Goal: Task Accomplishment & Management: Manage account settings

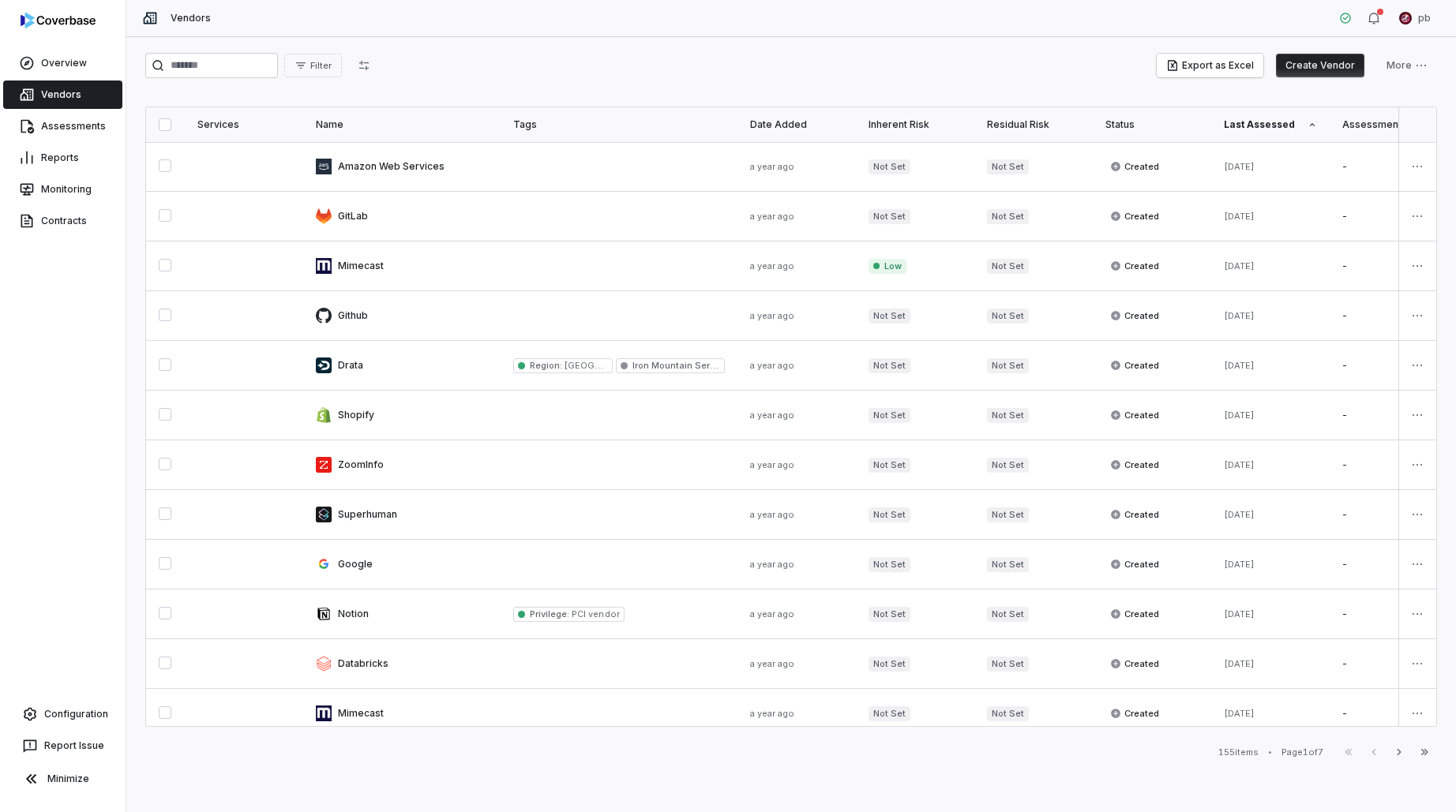
scroll to position [141, 0]
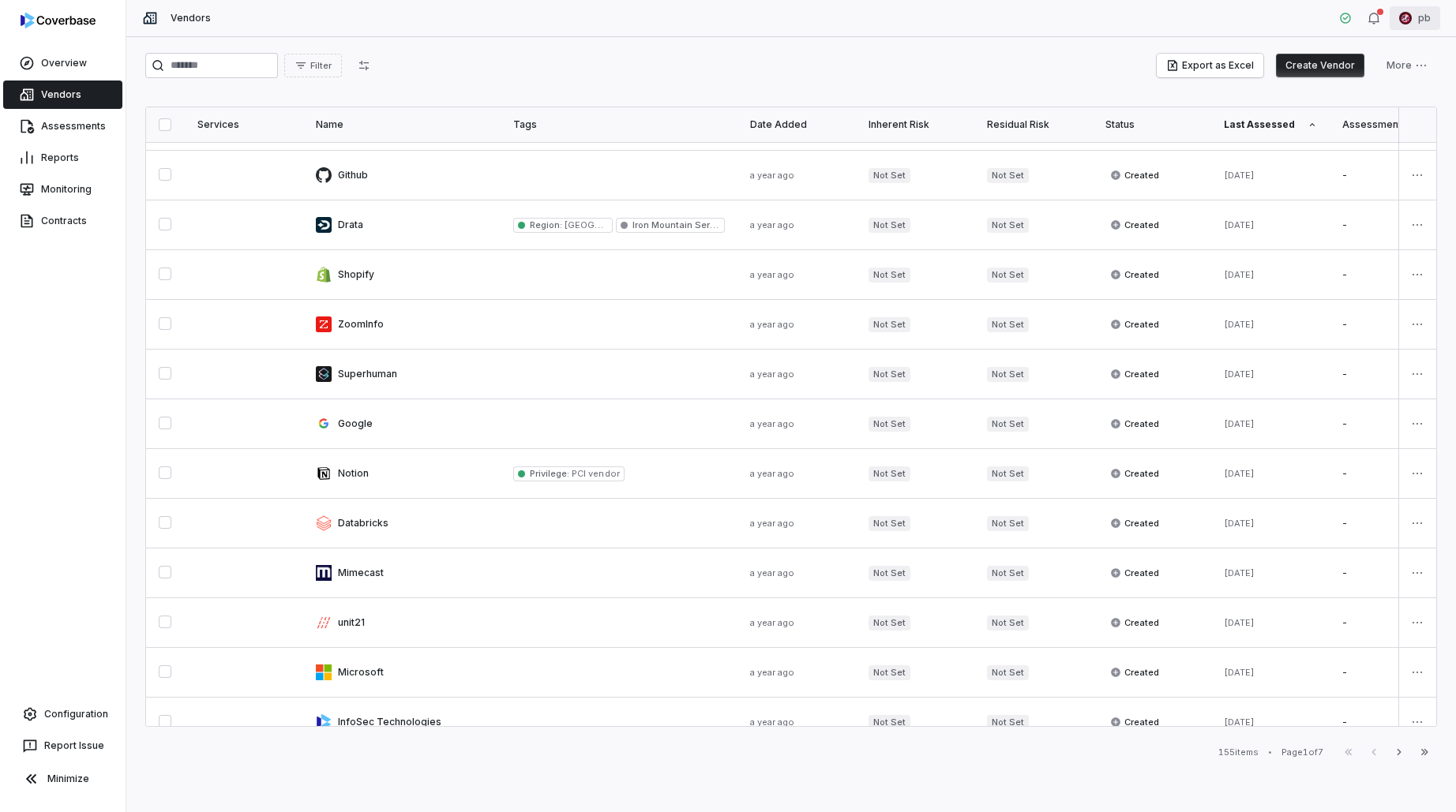
click at [1424, 16] on html "Overview Vendors Assessments Reports Monitoring Contracts Configuration Report …" at bounding box center [728, 406] width 1456 height 812
click at [1389, 72] on div "Organization" at bounding box center [1373, 81] width 121 height 25
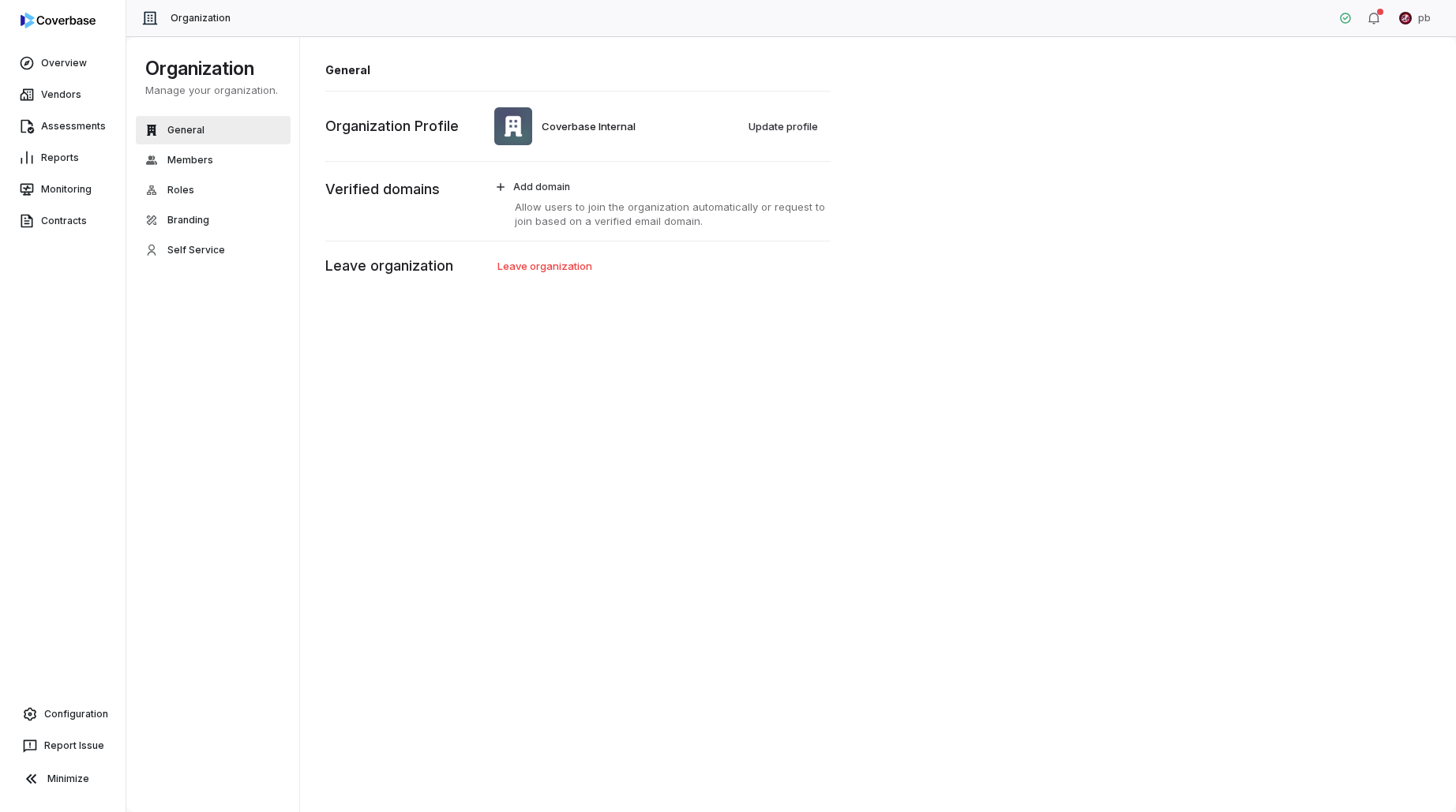
click at [186, 205] on div "General Members Roles Branding Self Service" at bounding box center [214, 190] width 155 height 149
click at [179, 242] on button "Self Service" at bounding box center [214, 251] width 155 height 29
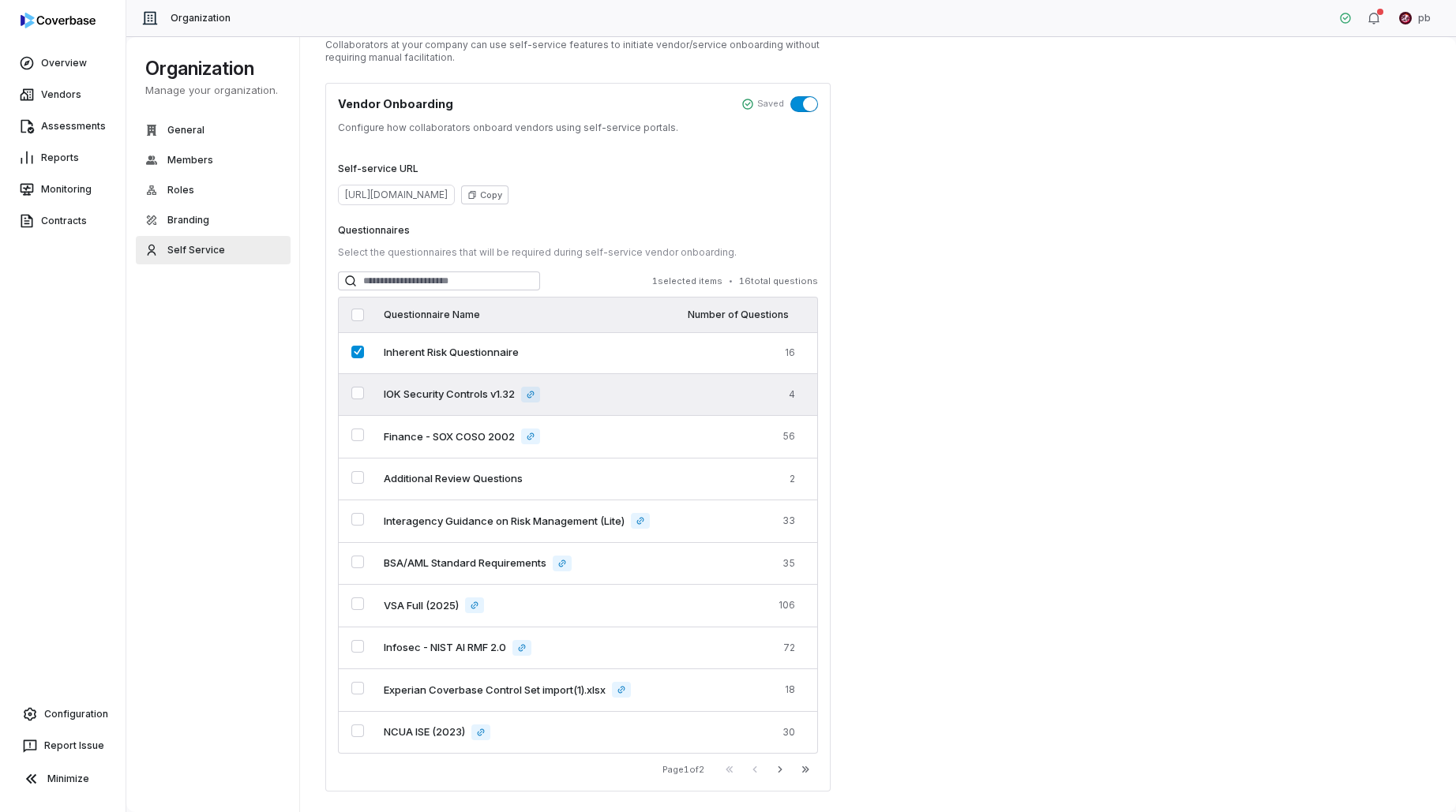
scroll to position [50, 0]
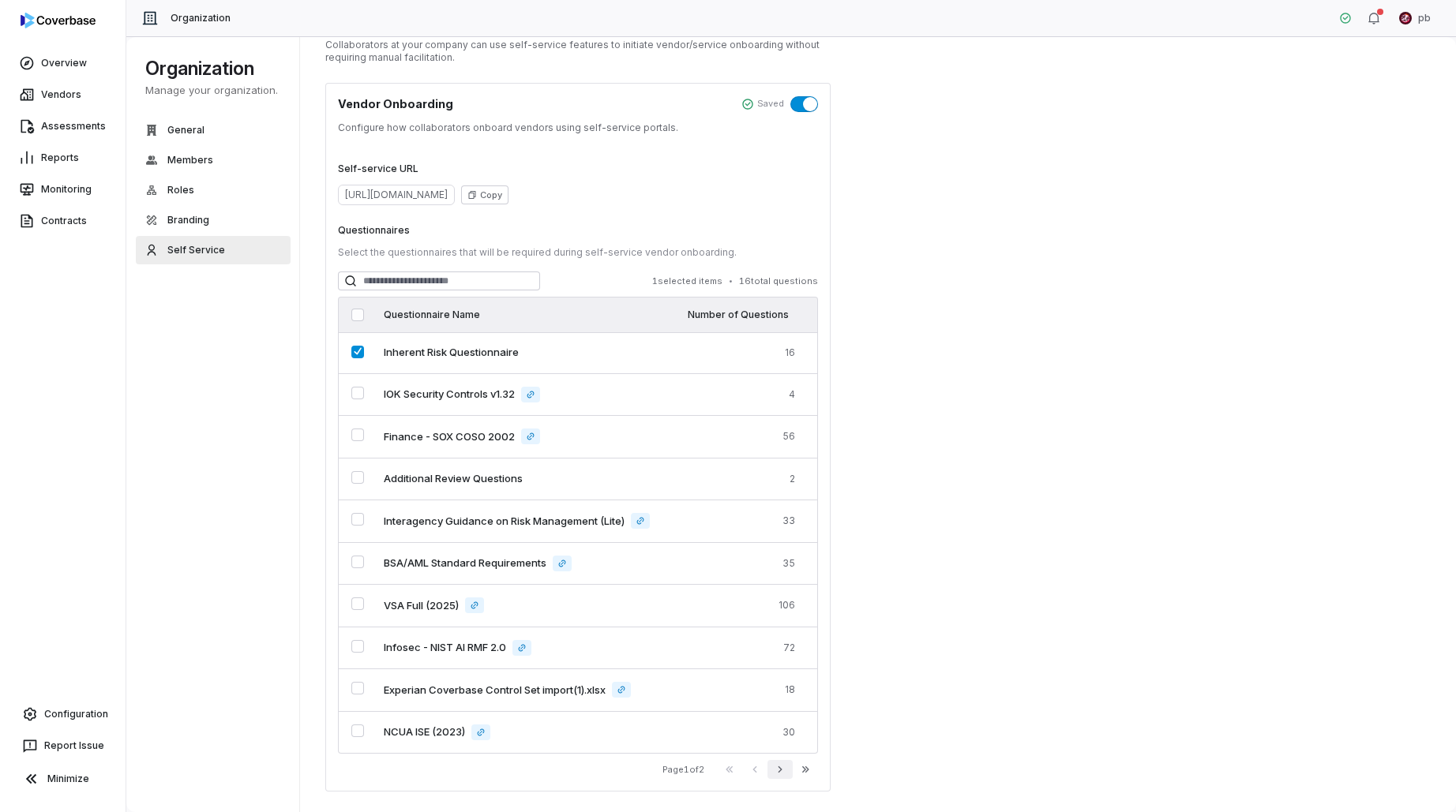
click at [781, 770] on icon "button" at bounding box center [780, 770] width 13 height 13
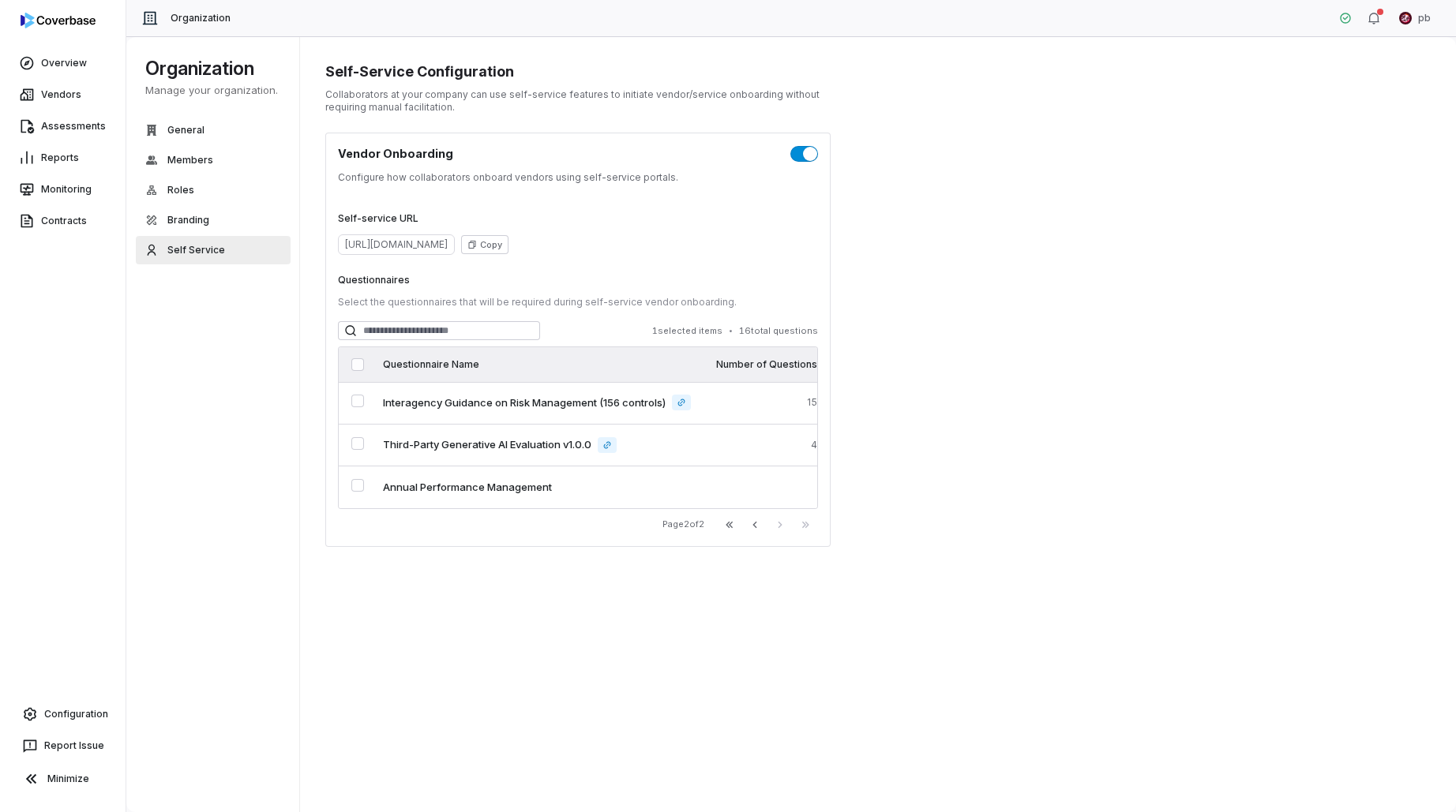
scroll to position [0, 0]
click at [740, 523] on button "First Page" at bounding box center [729, 525] width 25 height 19
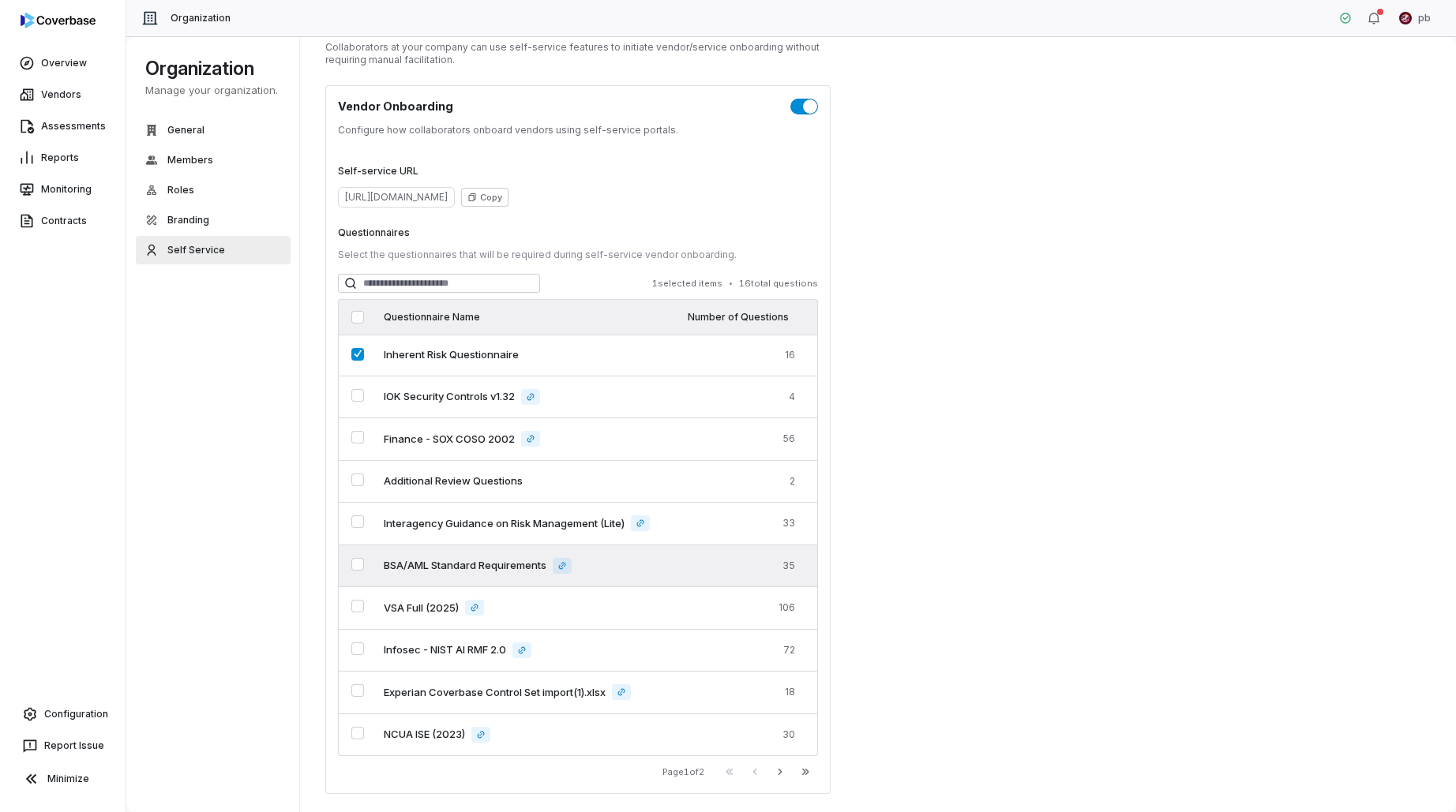
scroll to position [50, 0]
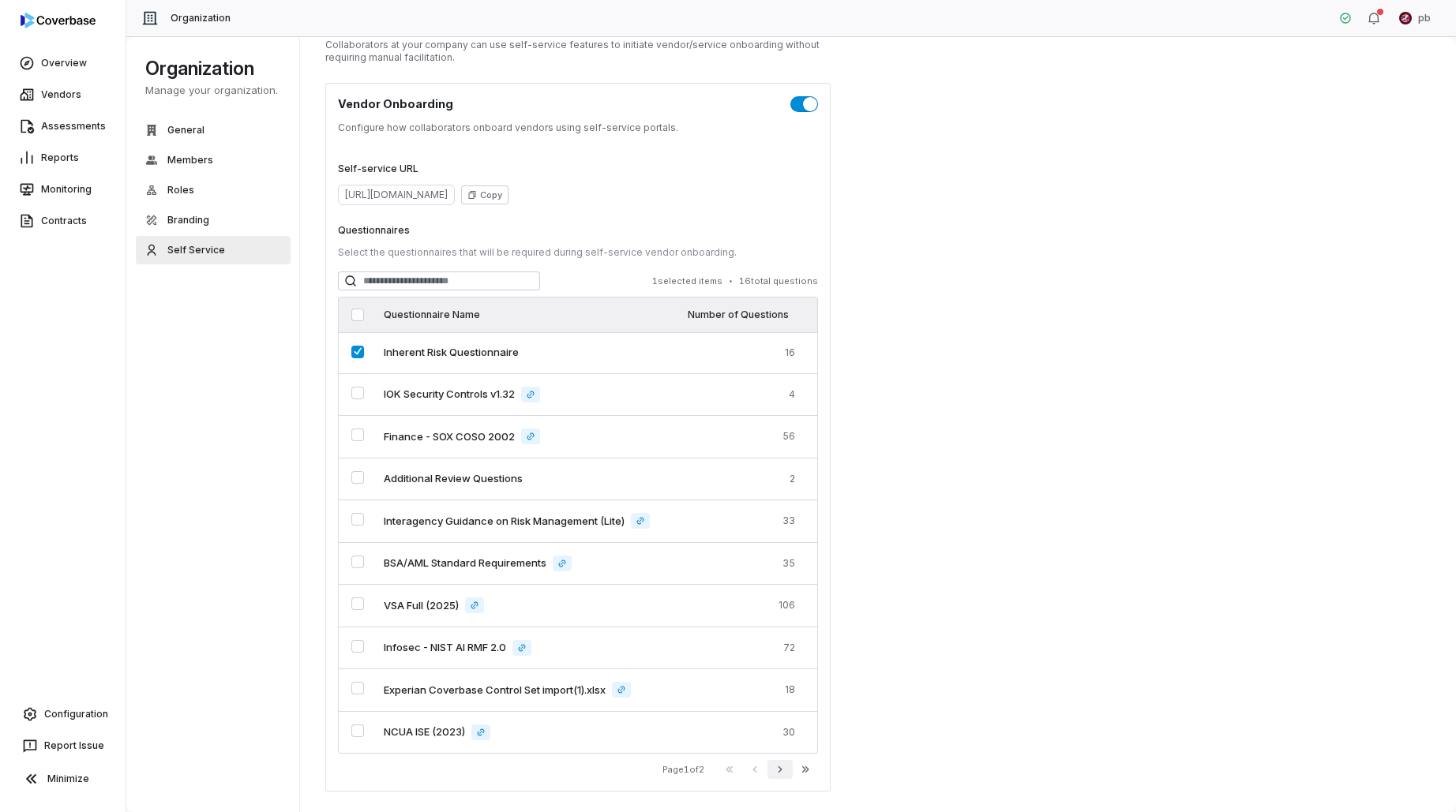
click at [777, 773] on button "Next" at bounding box center [780, 769] width 25 height 19
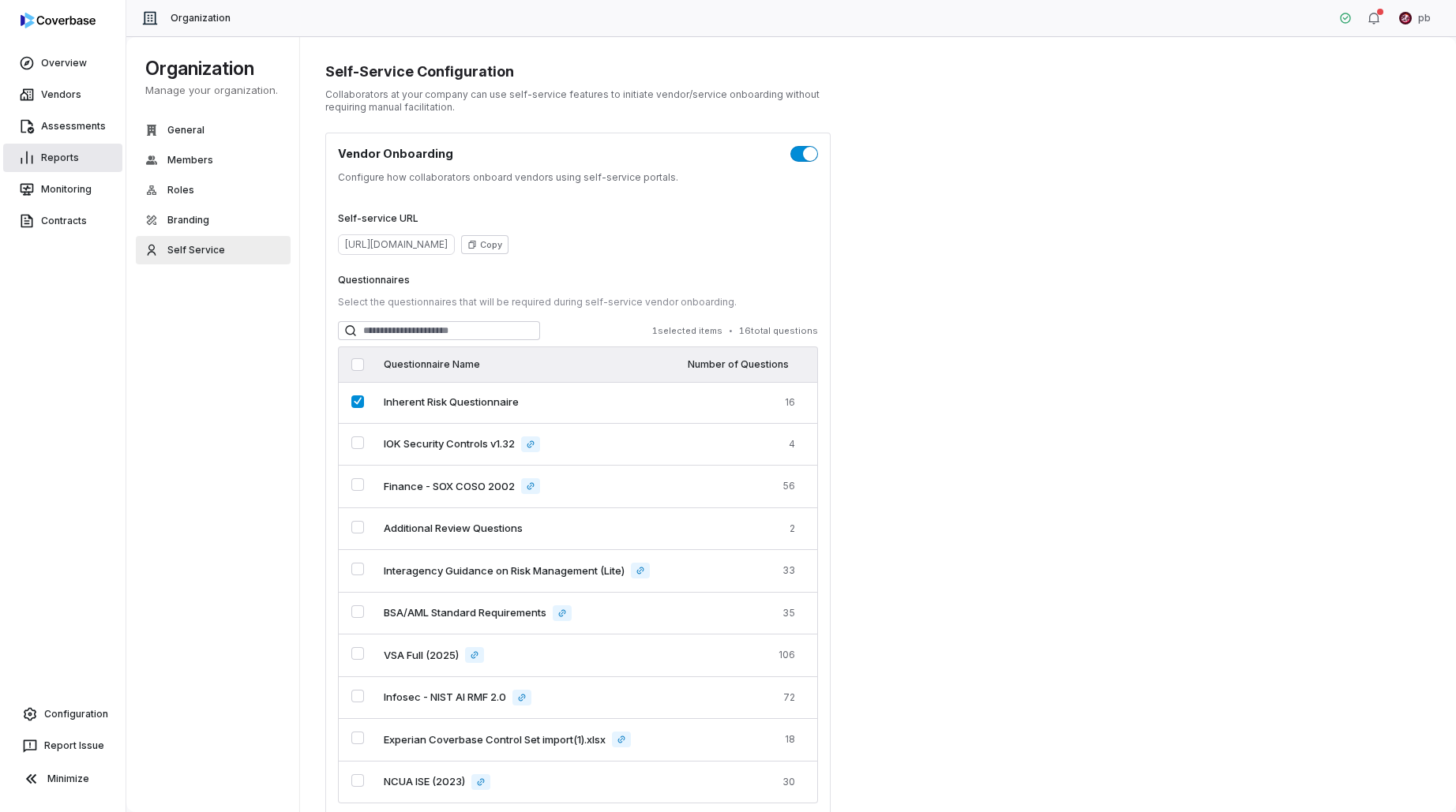
click at [67, 156] on link "Reports" at bounding box center [63, 158] width 119 height 29
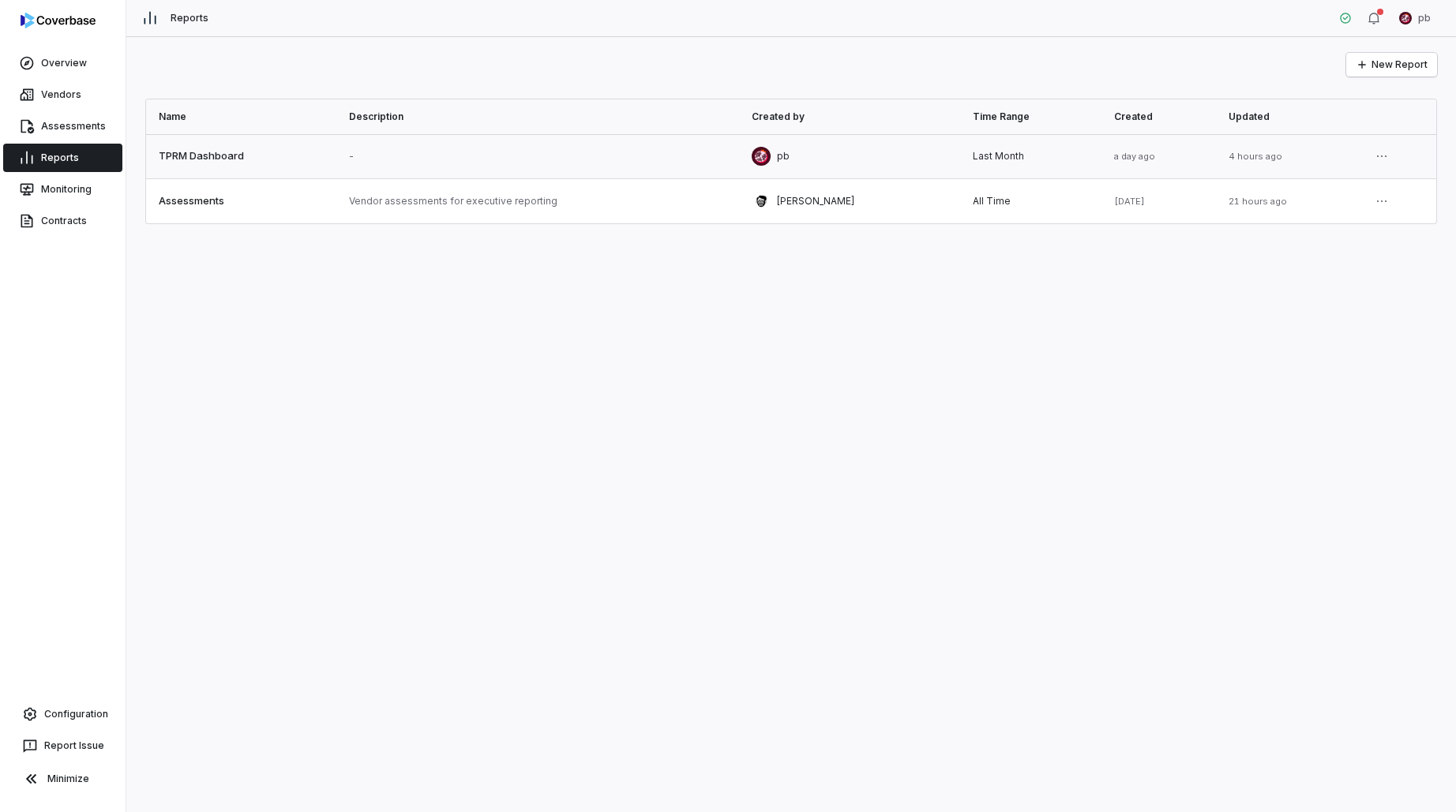
click at [327, 174] on link at bounding box center [241, 156] width 190 height 44
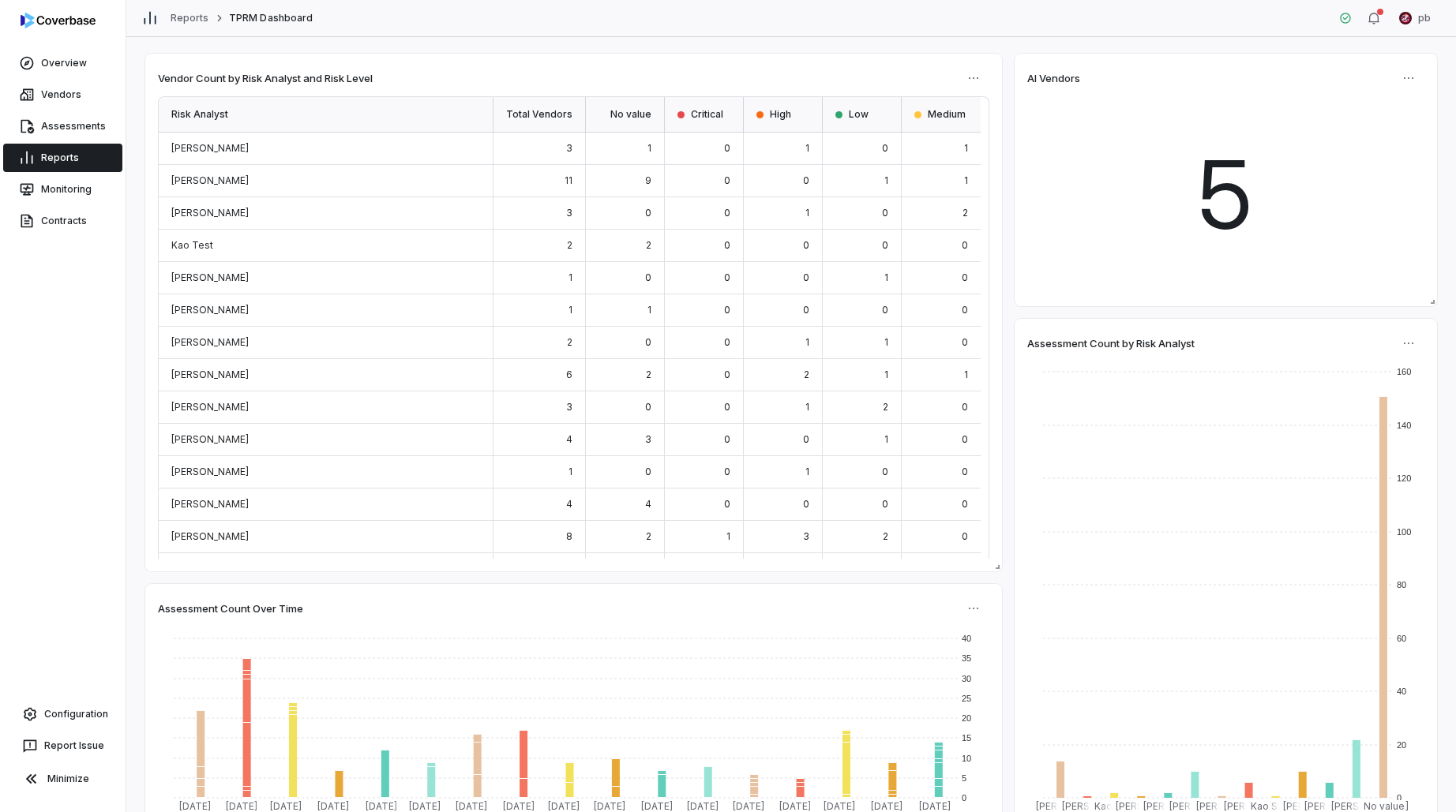
scroll to position [82, 0]
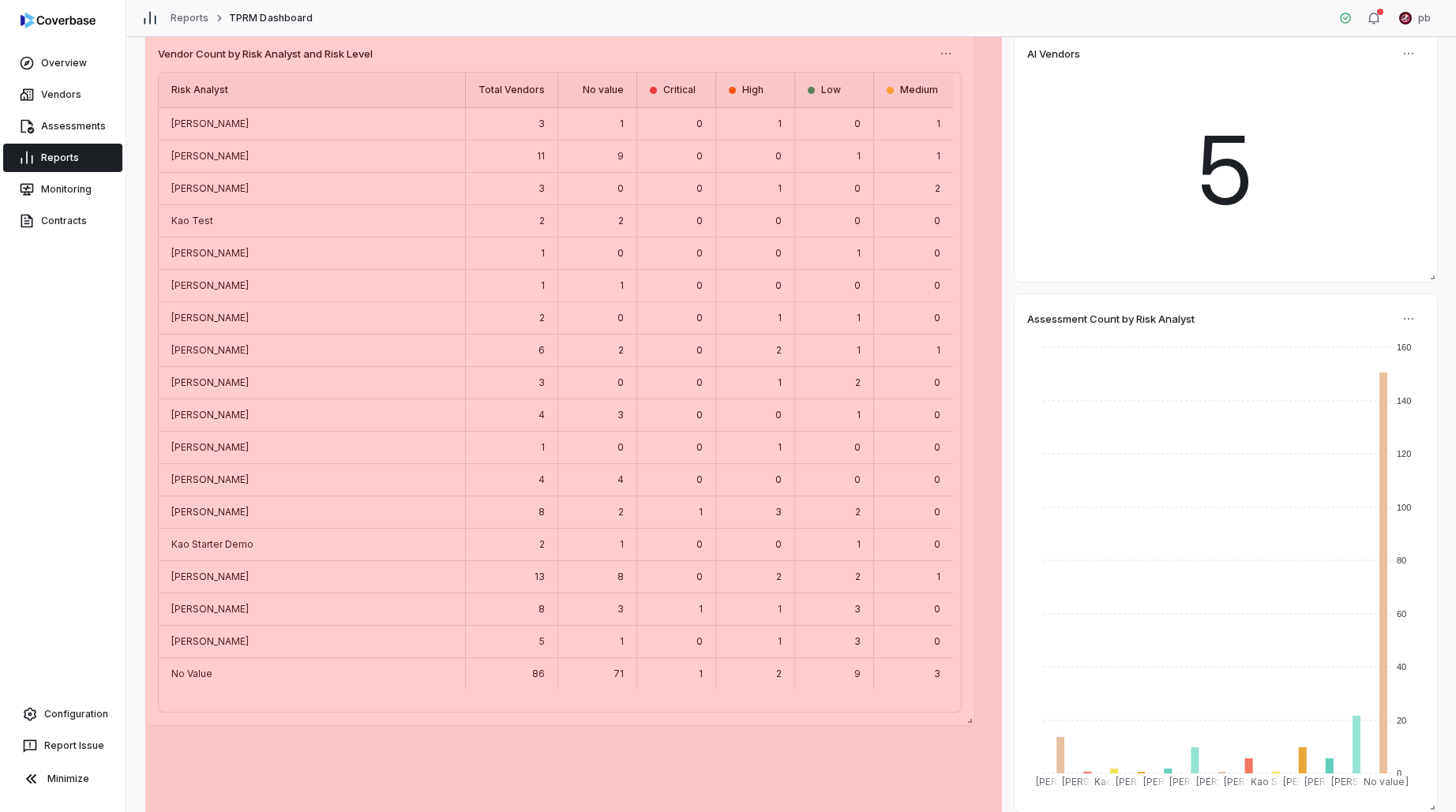
drag, startPoint x: 994, startPoint y: 539, endPoint x: 966, endPoint y: 717, distance: 180.2
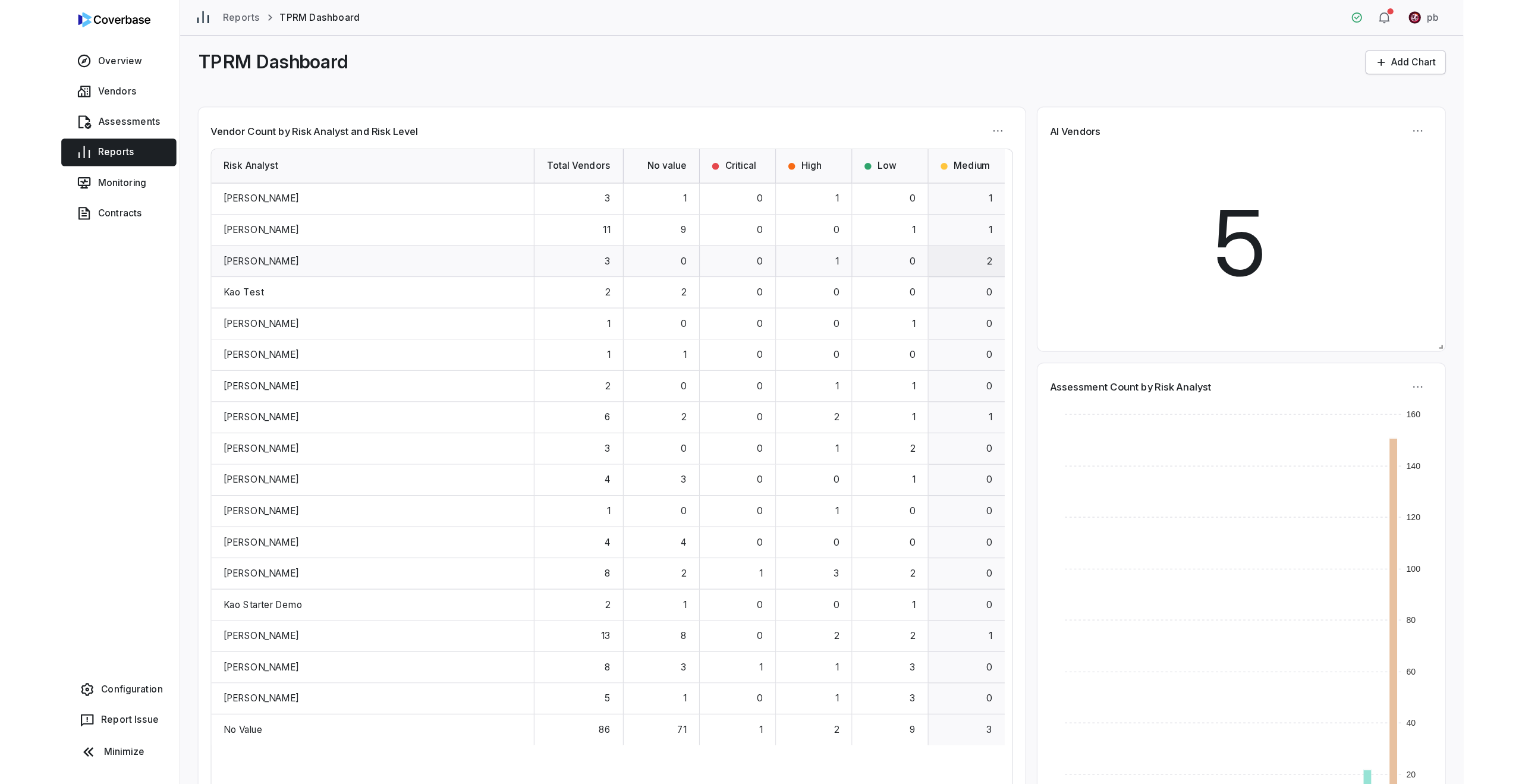
scroll to position [3, 0]
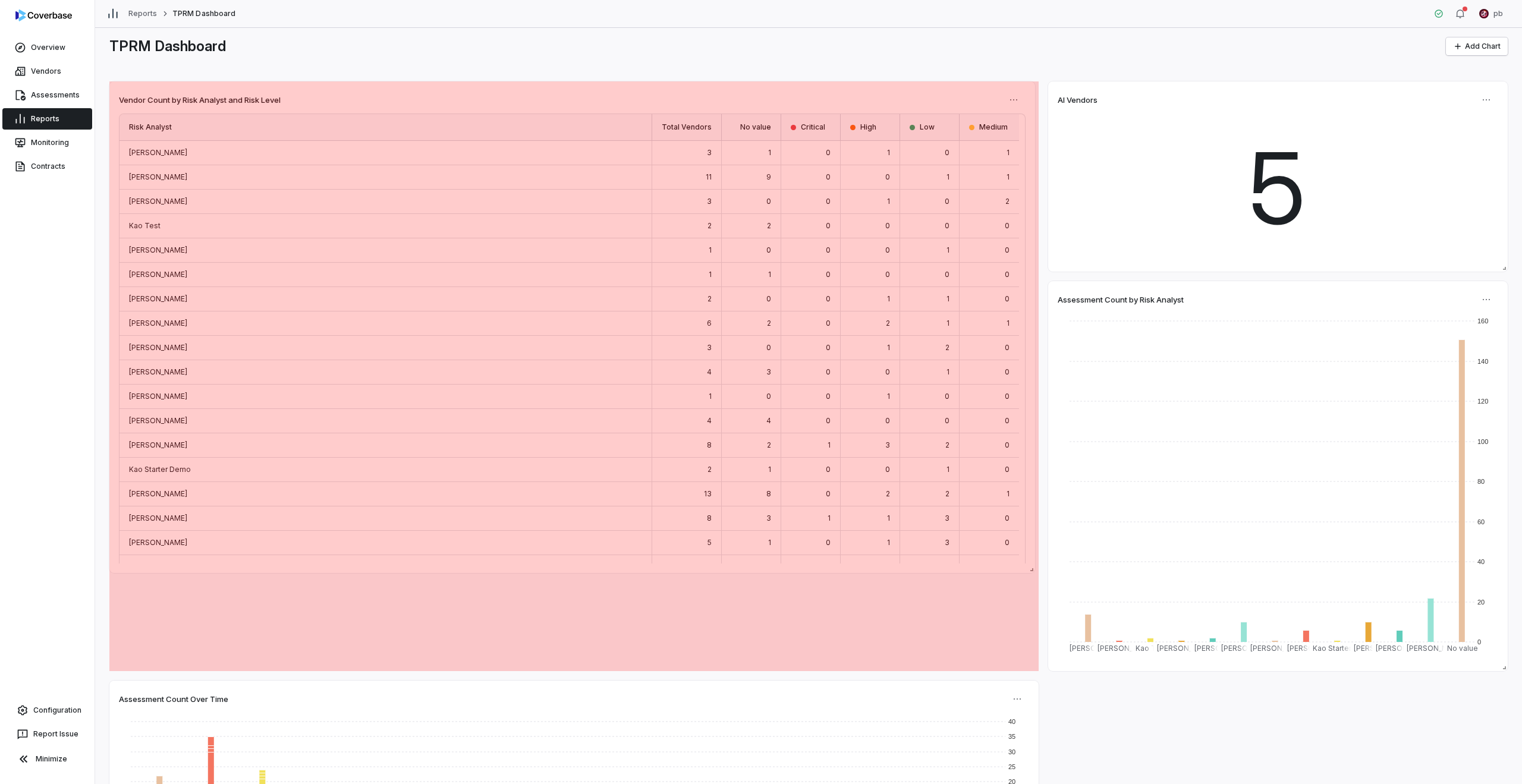
drag, startPoint x: 1032, startPoint y: 667, endPoint x: 1028, endPoint y: 570, distance: 97.1
drag, startPoint x: 1034, startPoint y: 671, endPoint x: 1026, endPoint y: 605, distance: 66.5
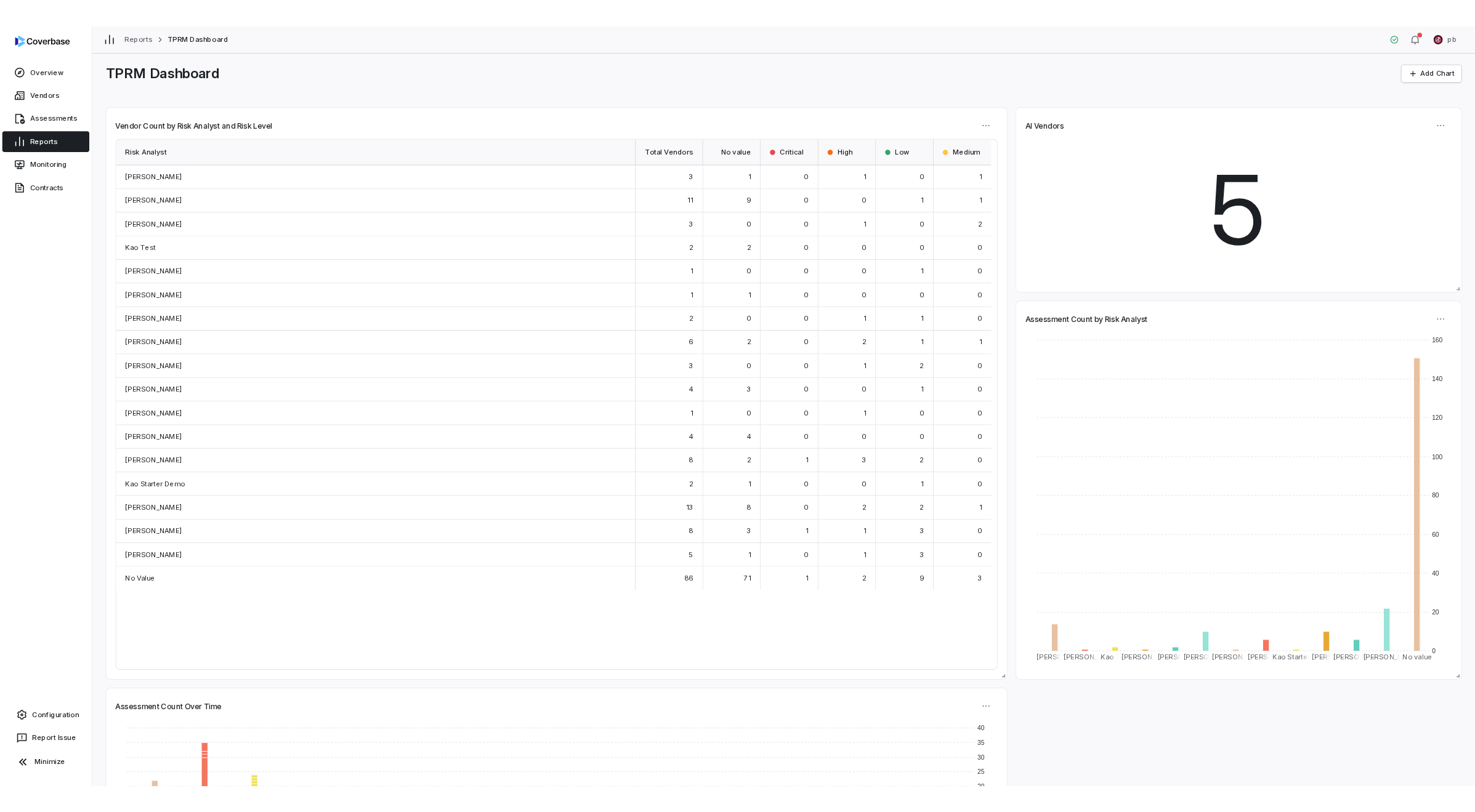
scroll to position [92, 0]
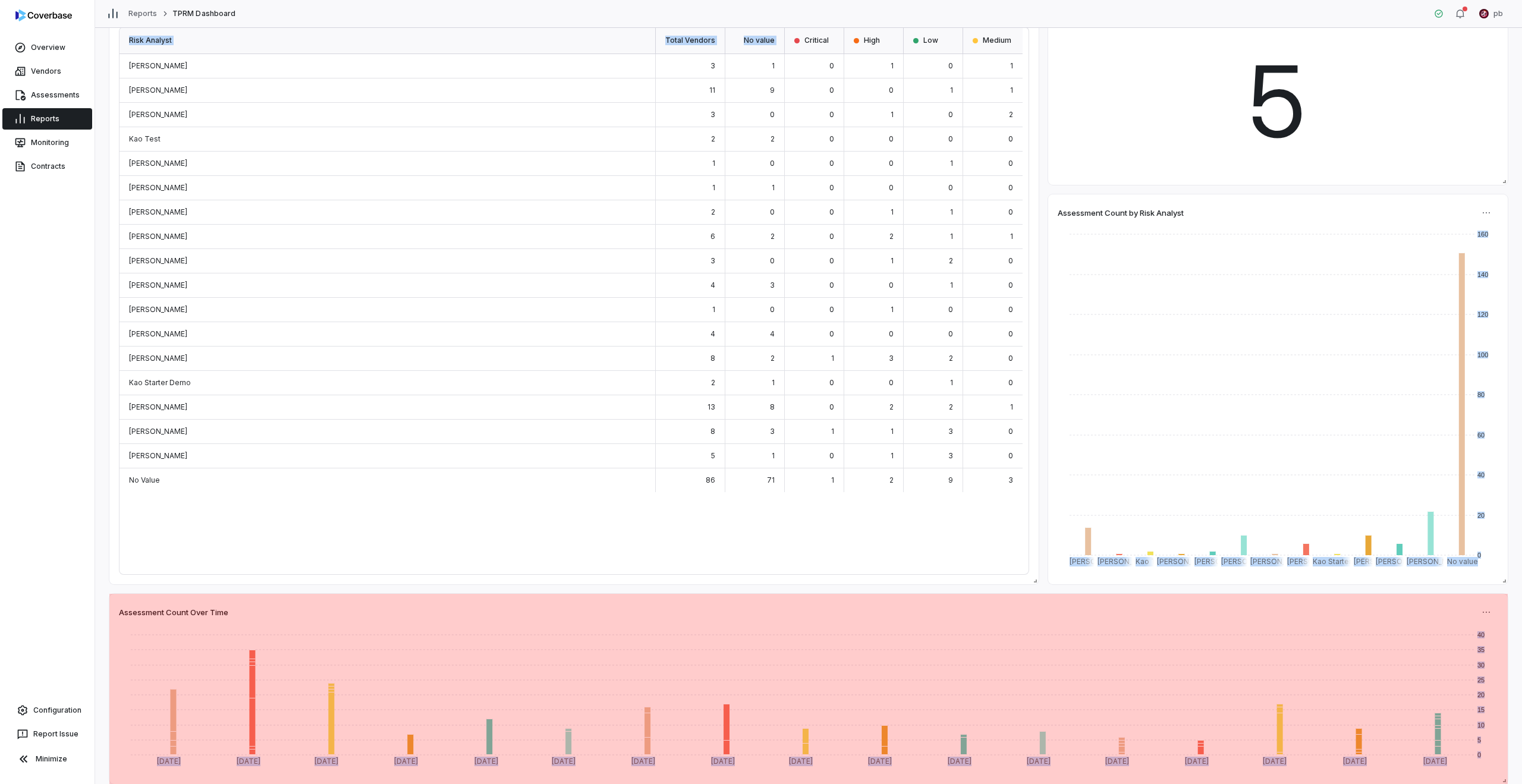
drag, startPoint x: 1035, startPoint y: 777, endPoint x: 1516, endPoint y: 749, distance: 481.8
click at [1096, 611] on div "TPRM Dashboard Add Chart Assessment Count Over Time 0 5 10 15 20 25 30 35 40 [D…" at bounding box center [809, 406] width 1427 height 756
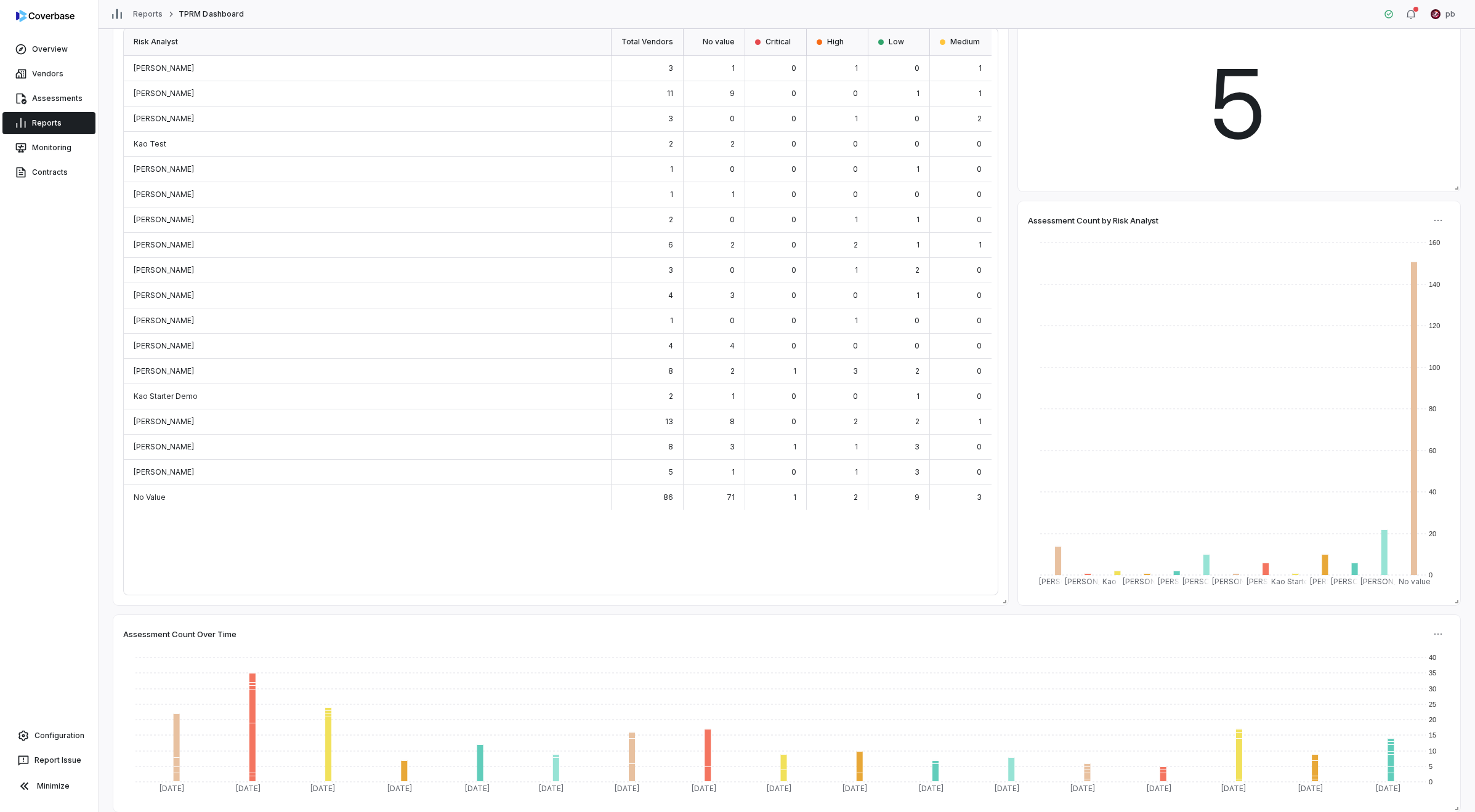
click at [41, 112] on div "Reports" at bounding box center [49, 123] width 98 height 25
click at [47, 122] on link "Reports" at bounding box center [49, 123] width 93 height 22
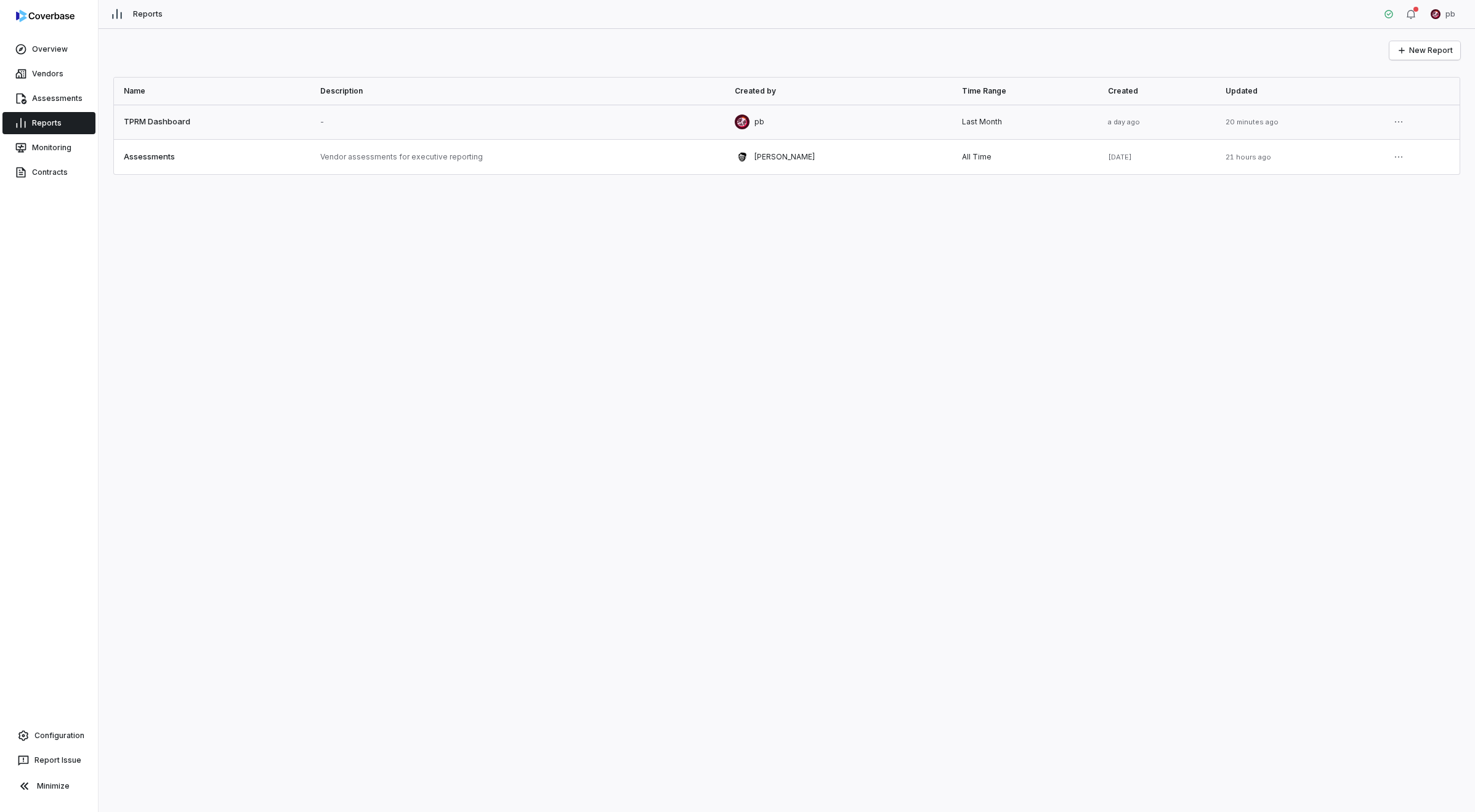
click at [778, 126] on link at bounding box center [838, 122] width 227 height 34
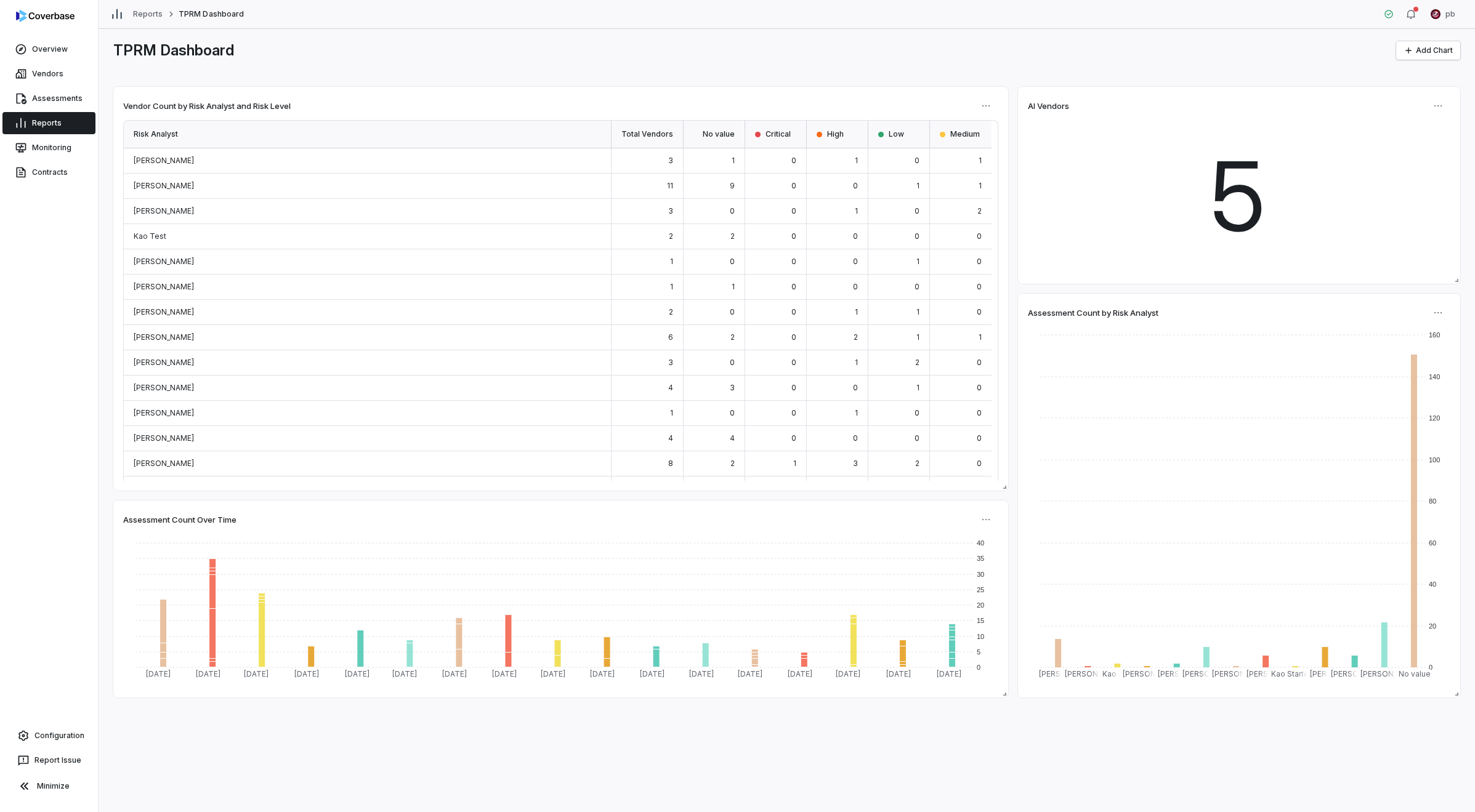
click at [50, 132] on link "Reports" at bounding box center [49, 123] width 93 height 22
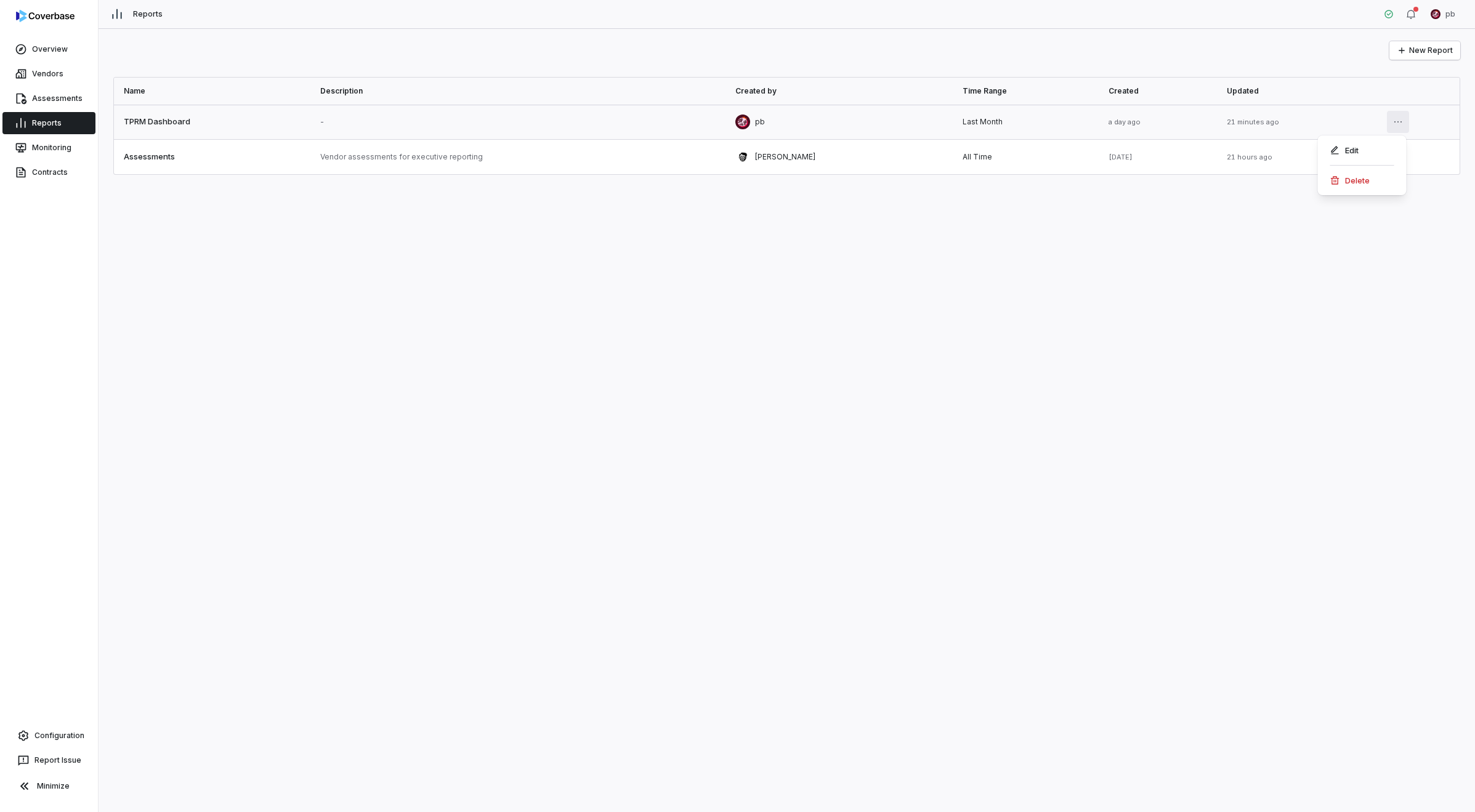
click at [1135, 115] on html "Overview Vendors Assessments Reports Monitoring Contracts Configuration Report …" at bounding box center [738, 406] width 1475 height 812
click at [1135, 146] on div "Edit" at bounding box center [1362, 150] width 79 height 20
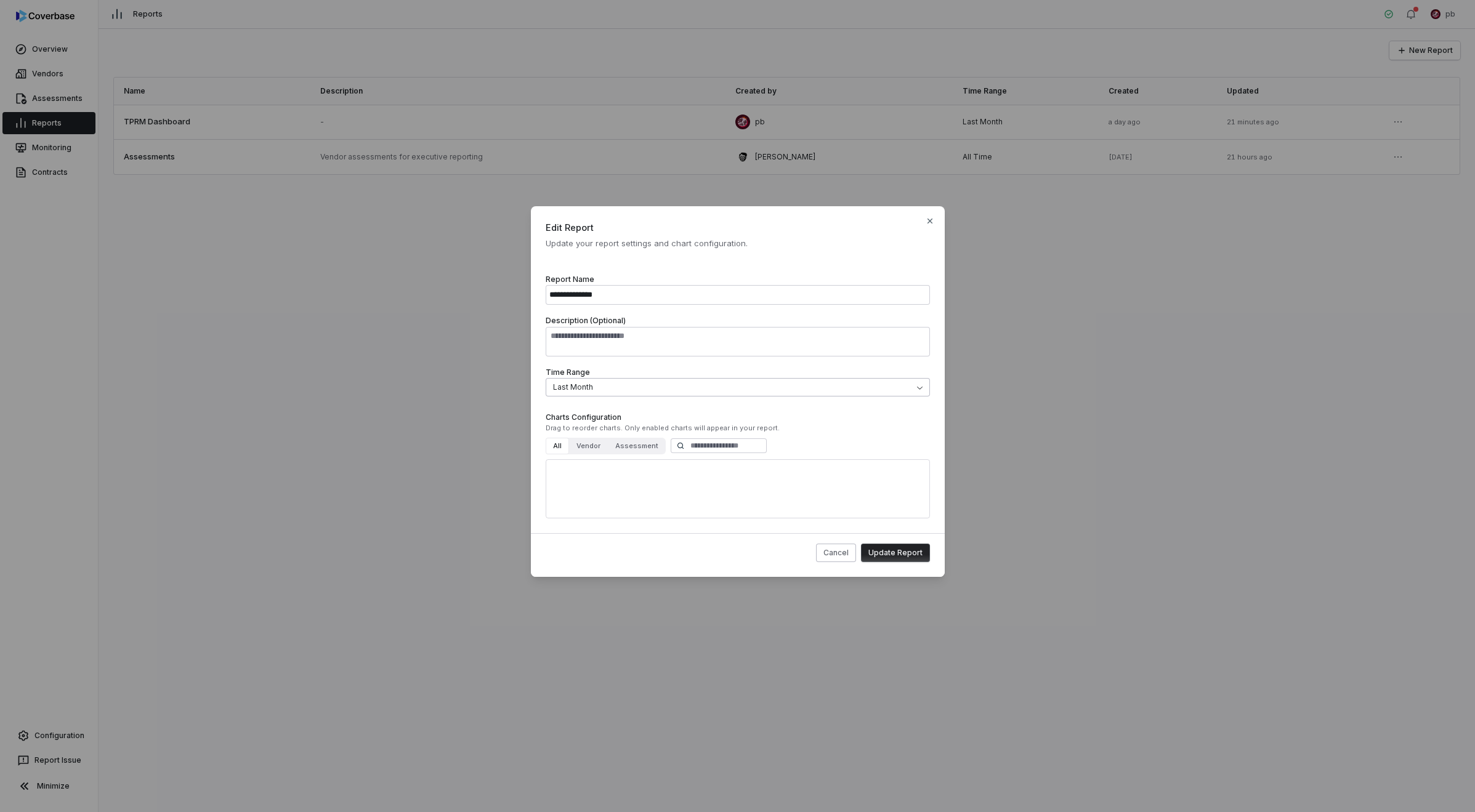
click at [611, 389] on body "**********" at bounding box center [738, 406] width 1475 height 812
click at [882, 555] on button "Update Report" at bounding box center [895, 553] width 69 height 18
select select "**********"
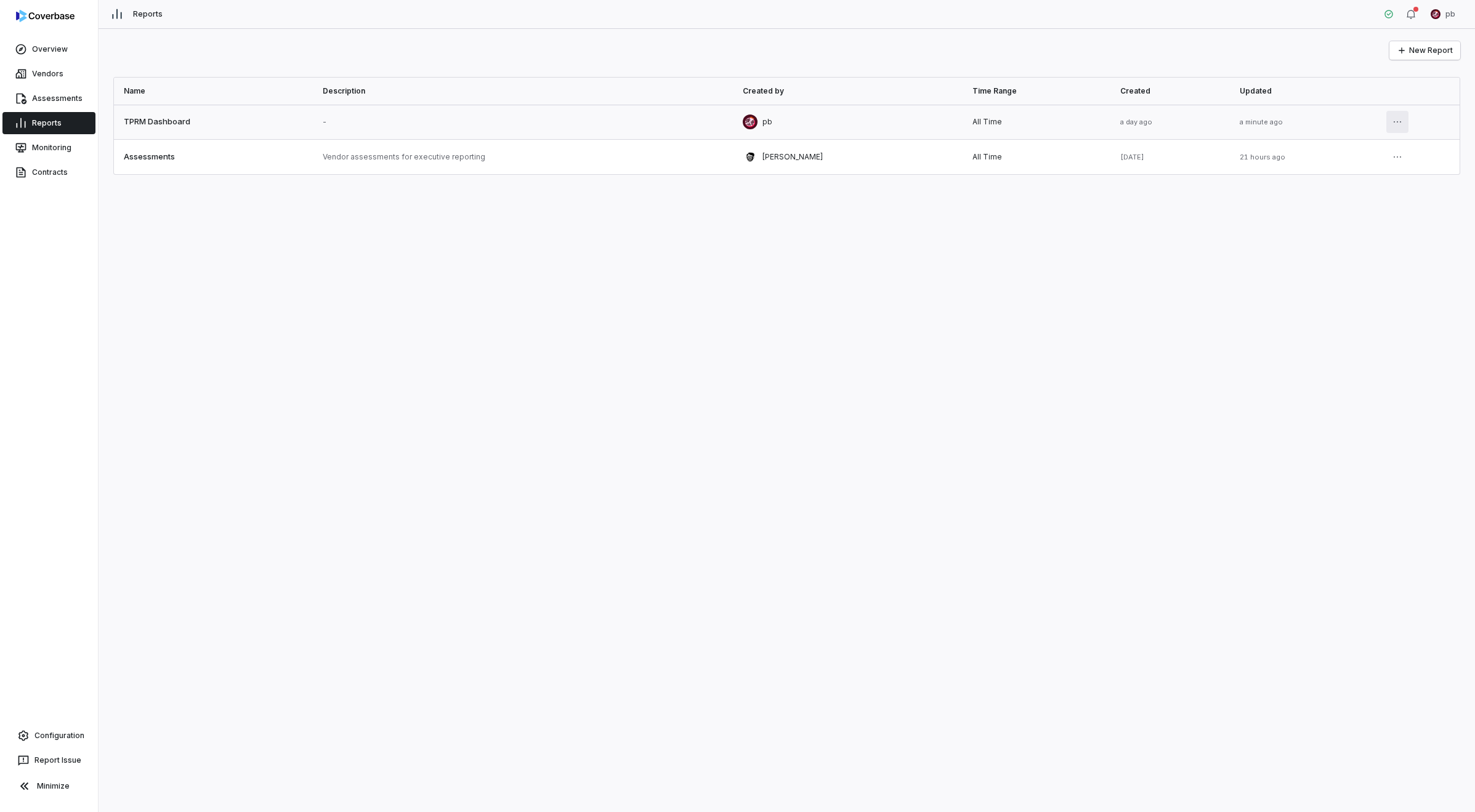
click at [1135, 121] on html "Overview Vendors Assessments Reports Monitoring Contracts Configuration Report …" at bounding box center [738, 406] width 1475 height 812
click at [1135, 145] on div "Edit" at bounding box center [1360, 150] width 79 height 20
select select "***"
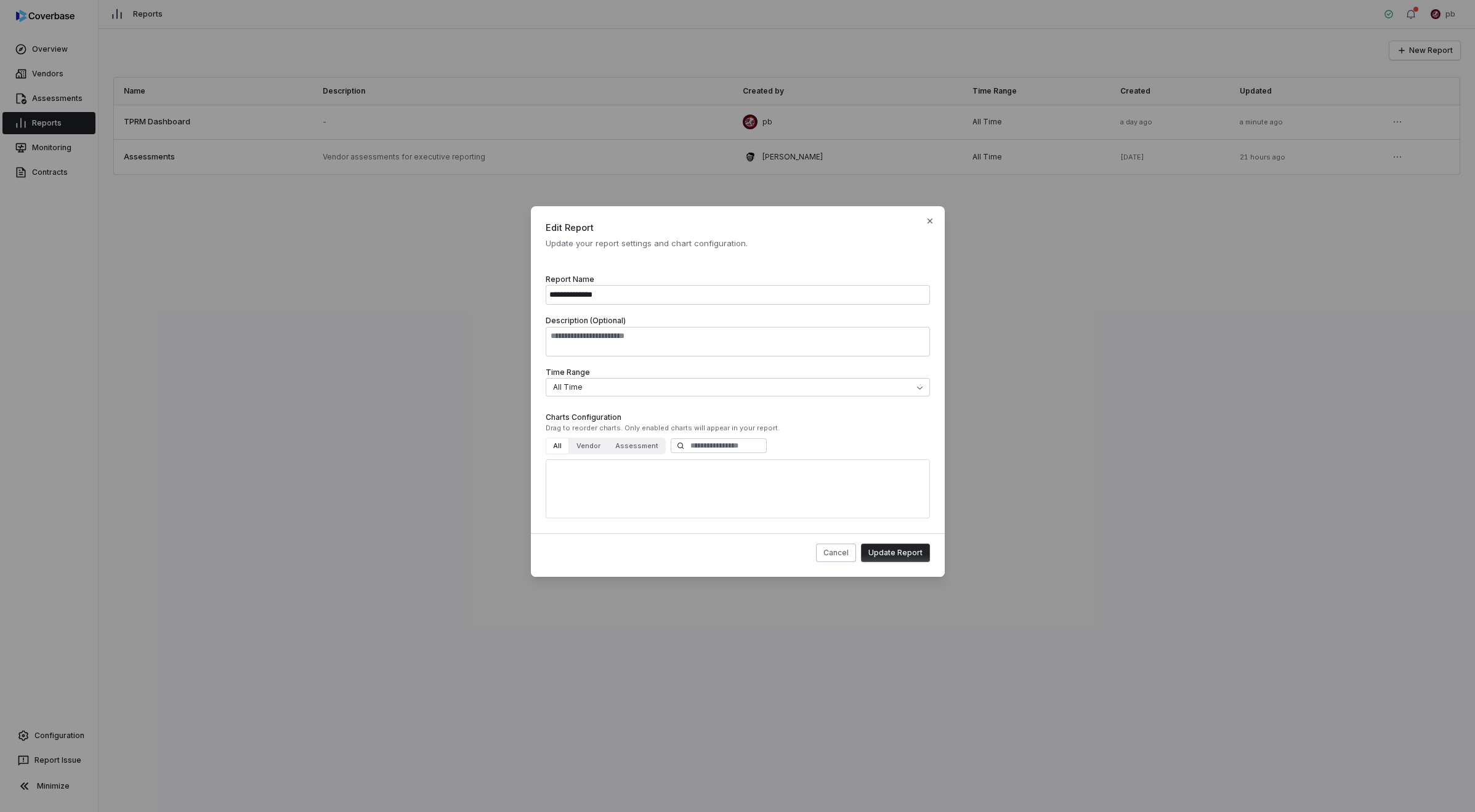
click at [716, 517] on div "To pick up a draggable item, press the space bar. While dragging, use the arrow…" at bounding box center [738, 489] width 384 height 59
click at [605, 449] on button "Vendor" at bounding box center [588, 446] width 39 height 17
click at [617, 449] on button "Assessment" at bounding box center [636, 446] width 58 height 17
click at [553, 444] on button "All" at bounding box center [557, 446] width 23 height 17
click at [613, 449] on button "Assessment" at bounding box center [636, 446] width 58 height 17
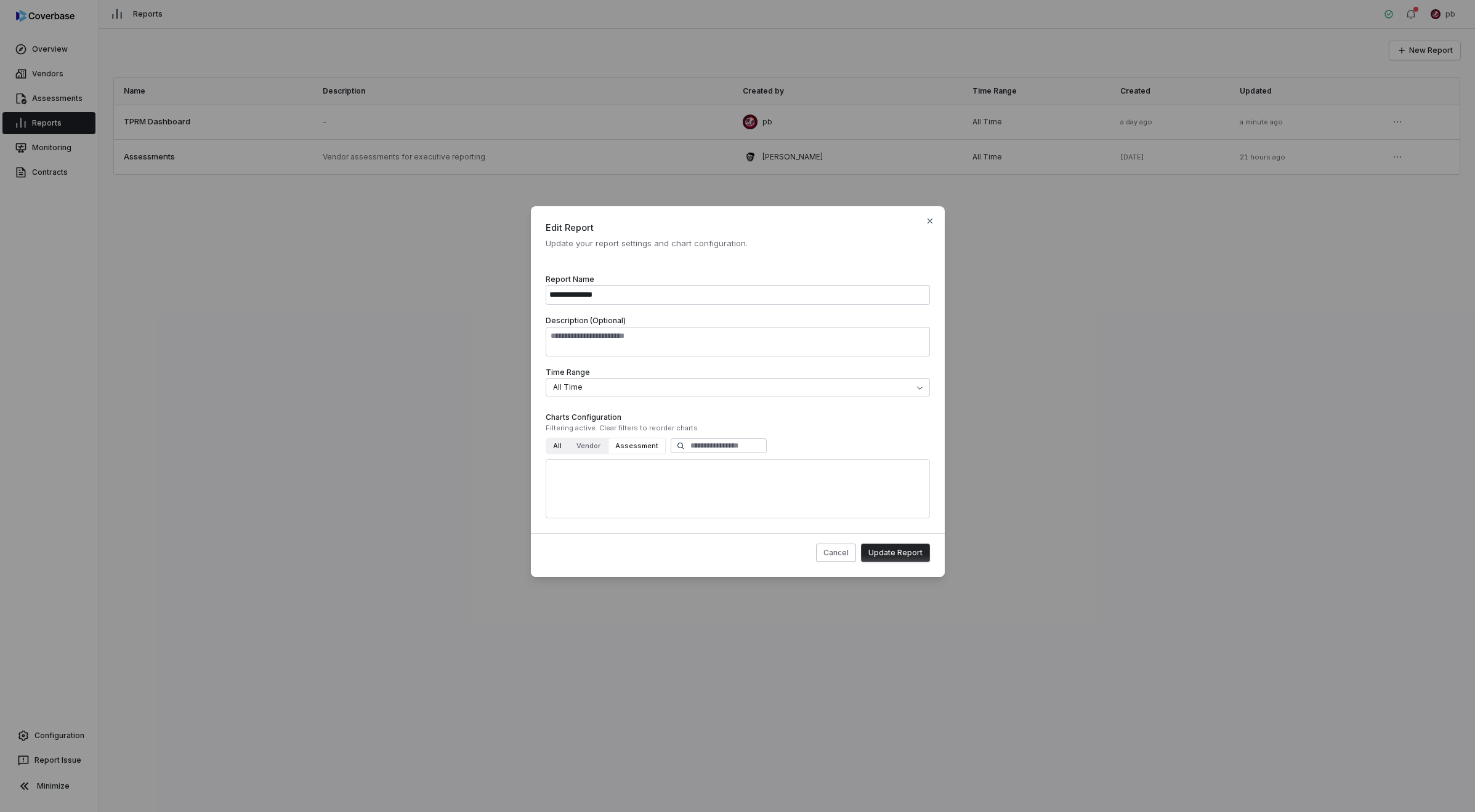
click at [564, 449] on button "All" at bounding box center [557, 446] width 23 height 17
drag, startPoint x: 550, startPoint y: 447, endPoint x: 584, endPoint y: 444, distance: 34.1
click at [556, 449] on button "All" at bounding box center [557, 446] width 23 height 17
click at [586, 444] on button "Vendor" at bounding box center [588, 446] width 39 height 17
click at [662, 449] on div "All Vendor Assessment" at bounding box center [738, 446] width 414 height 17
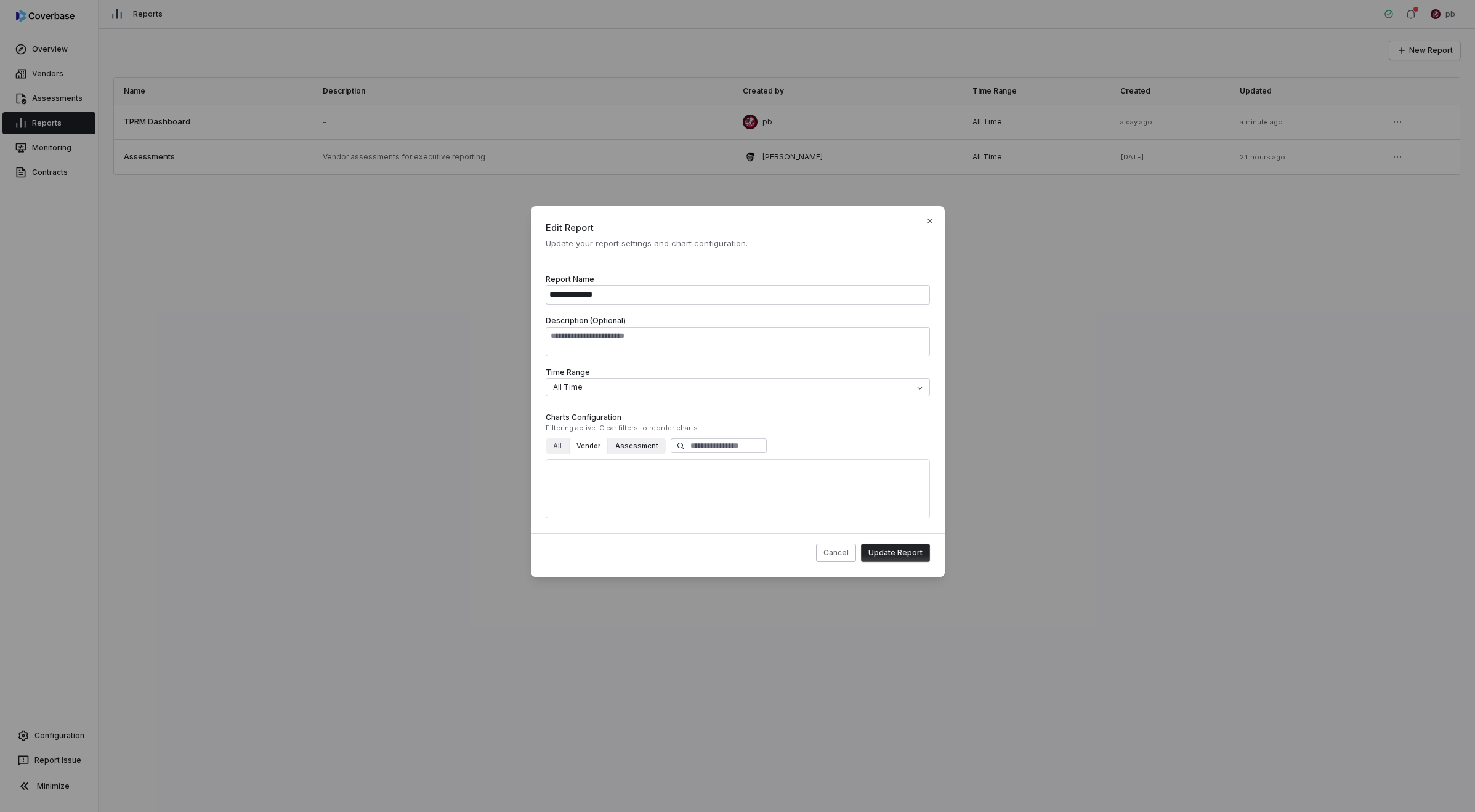
click at [651, 446] on button "Assessment" at bounding box center [636, 446] width 58 height 17
click at [565, 444] on button "All" at bounding box center [557, 446] width 23 height 17
click at [541, 444] on div "All Vendor Assessment" at bounding box center [738, 446] width 414 height 17
click at [837, 557] on button "Cancel" at bounding box center [835, 553] width 40 height 18
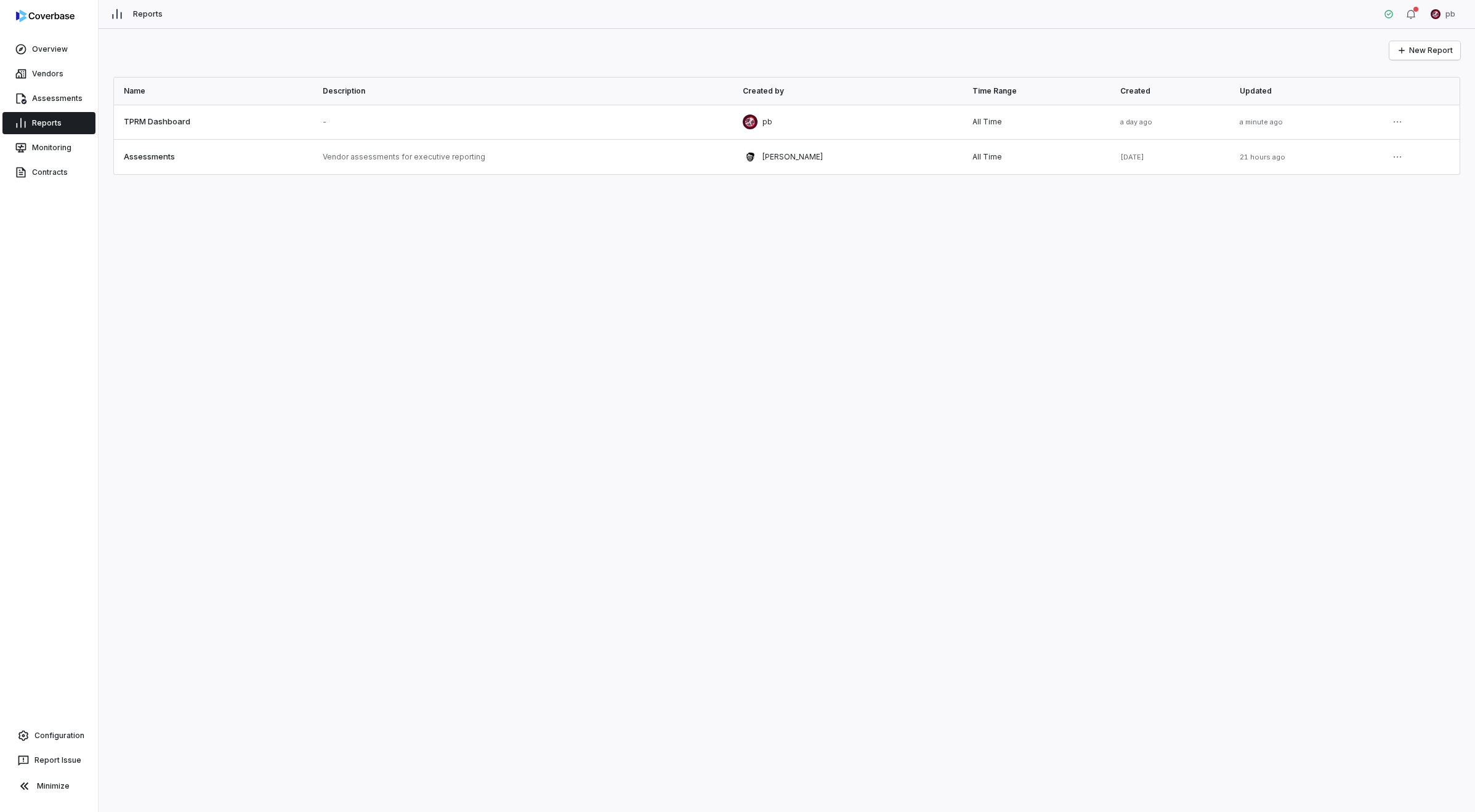
click at [487, 448] on div "New Report Name Description Created by Time Range Created Updated TPRM Dashboar…" at bounding box center [786, 420] width 1376 height 783
click at [1135, 117] on td at bounding box center [1419, 122] width 79 height 35
click at [1135, 118] on html "Overview Vendors Assessments Reports Monitoring Contracts Configuration Report …" at bounding box center [738, 406] width 1475 height 812
click at [1135, 143] on div "Edit" at bounding box center [1360, 150] width 79 height 20
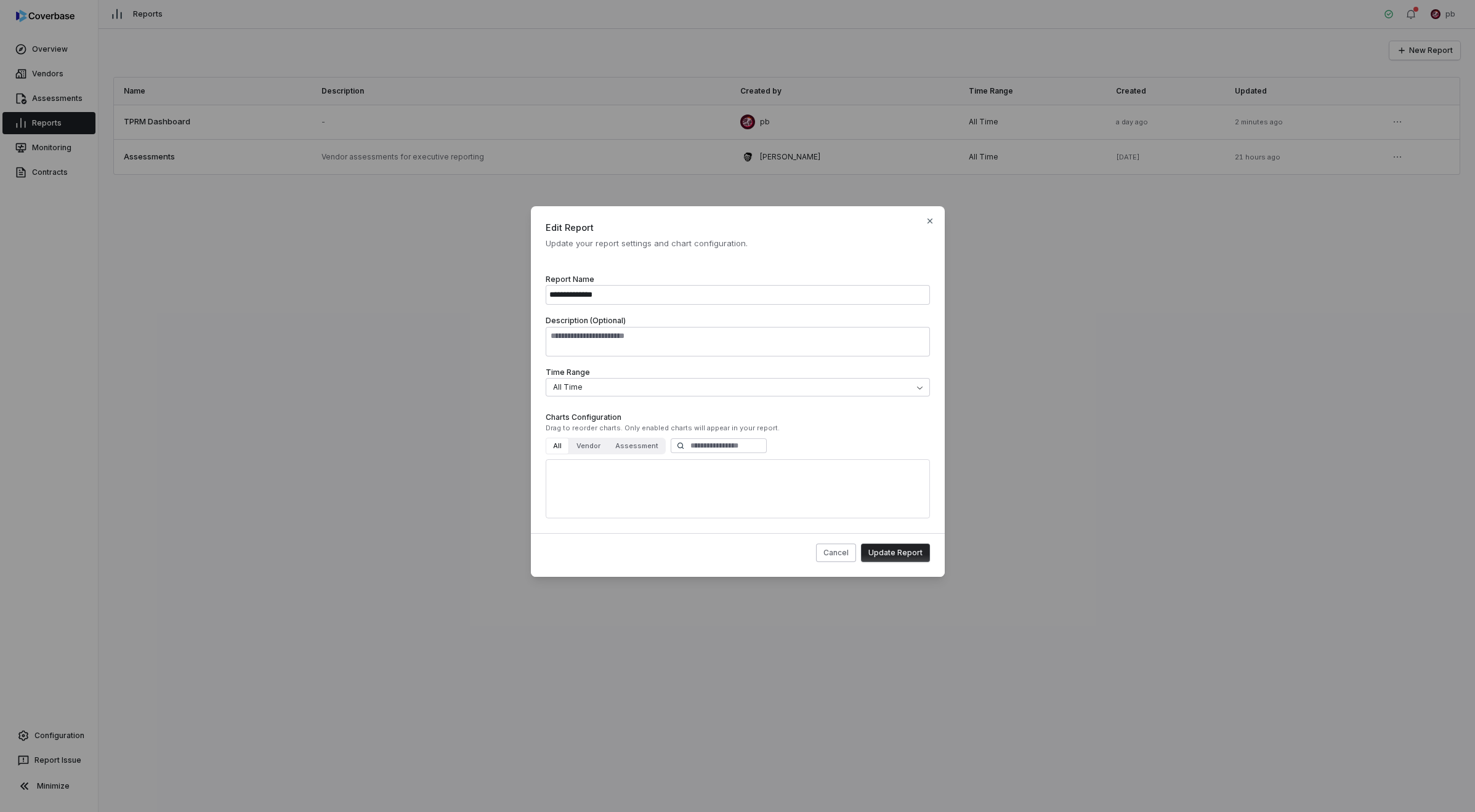
drag, startPoint x: 1029, startPoint y: 196, endPoint x: 1070, endPoint y: 196, distance: 41.0
click at [1045, 195] on div "**********" at bounding box center [738, 406] width 1475 height 439
click at [1094, 191] on div "**********" at bounding box center [738, 406] width 1475 height 439
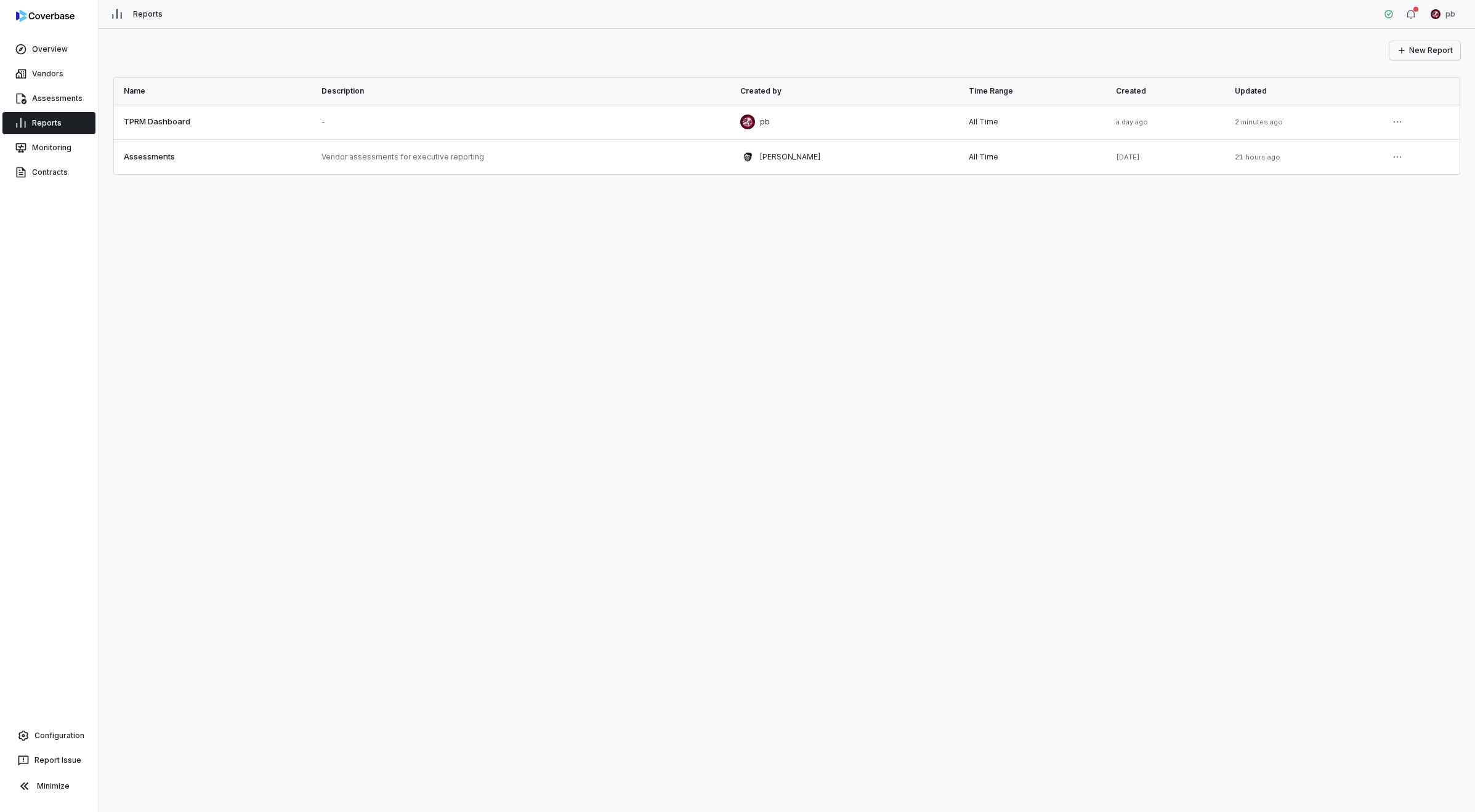
click at [1135, 44] on button "New Report" at bounding box center [1424, 51] width 71 height 18
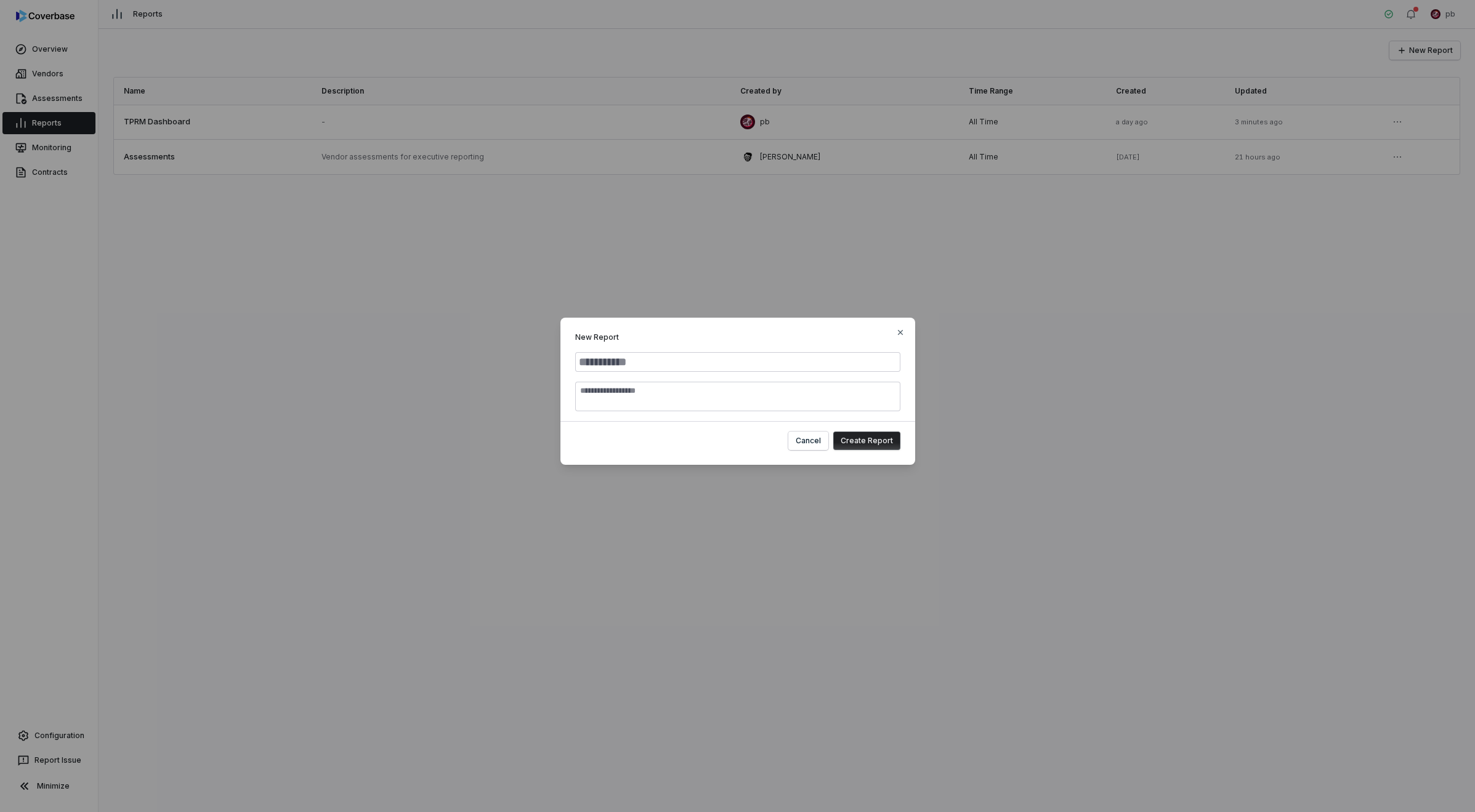
click at [347, 411] on div "New Report Cancel Create Report Close" at bounding box center [738, 406] width 1475 height 216
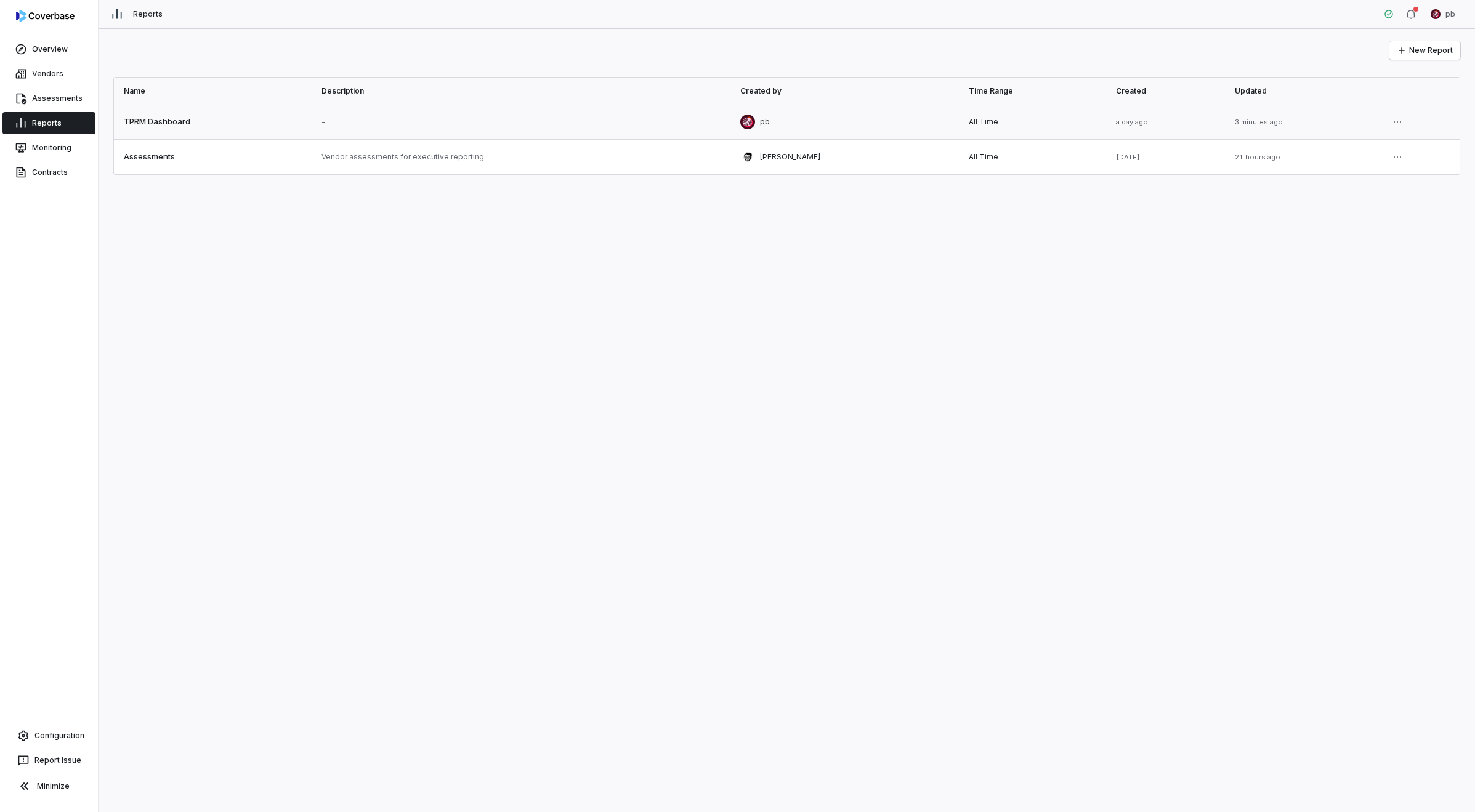
click at [167, 124] on link at bounding box center [212, 122] width 198 height 34
